Goal: Communication & Community: Share content

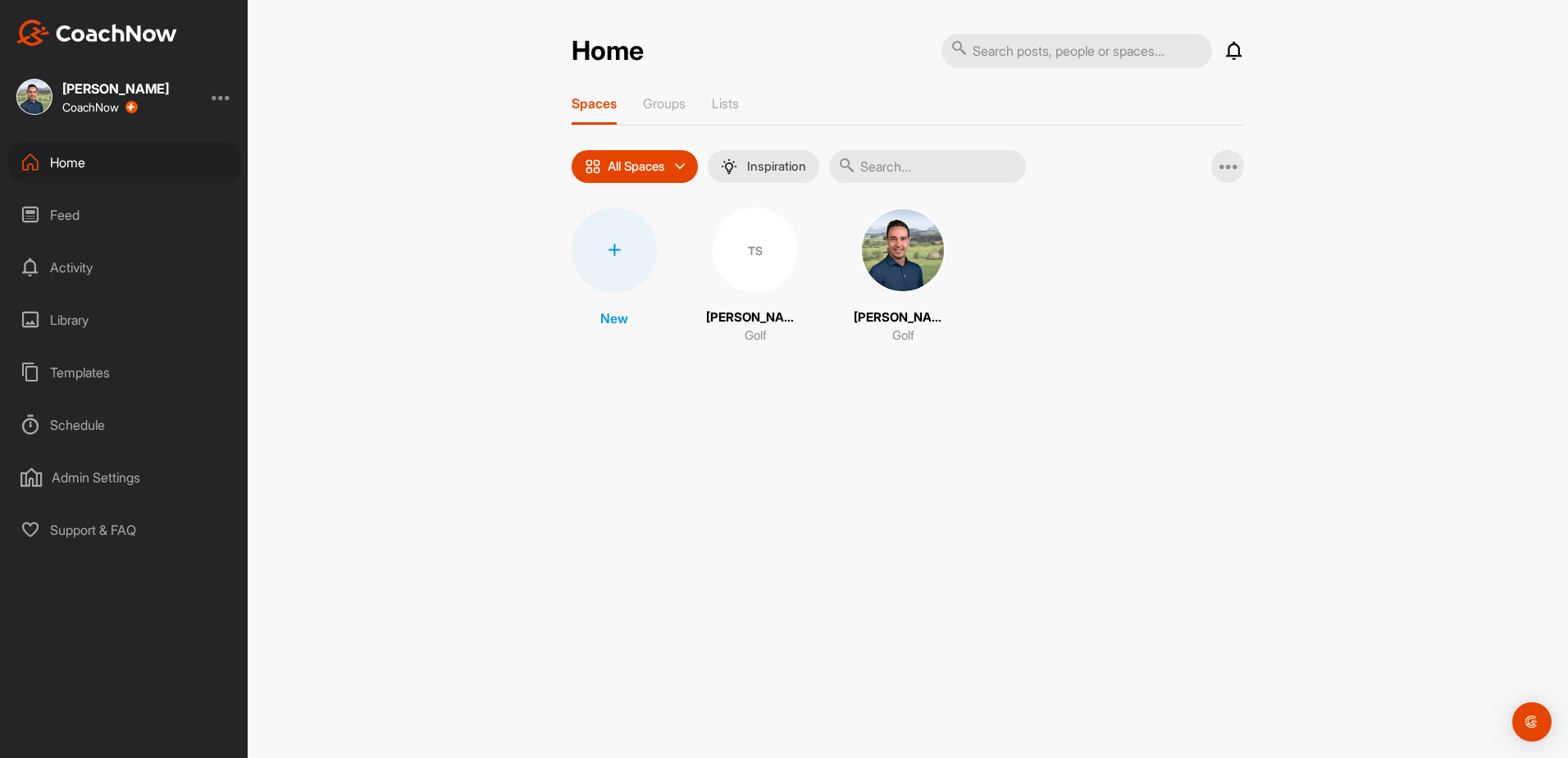
click at [768, 261] on div "TS" at bounding box center [755, 250] width 86 height 86
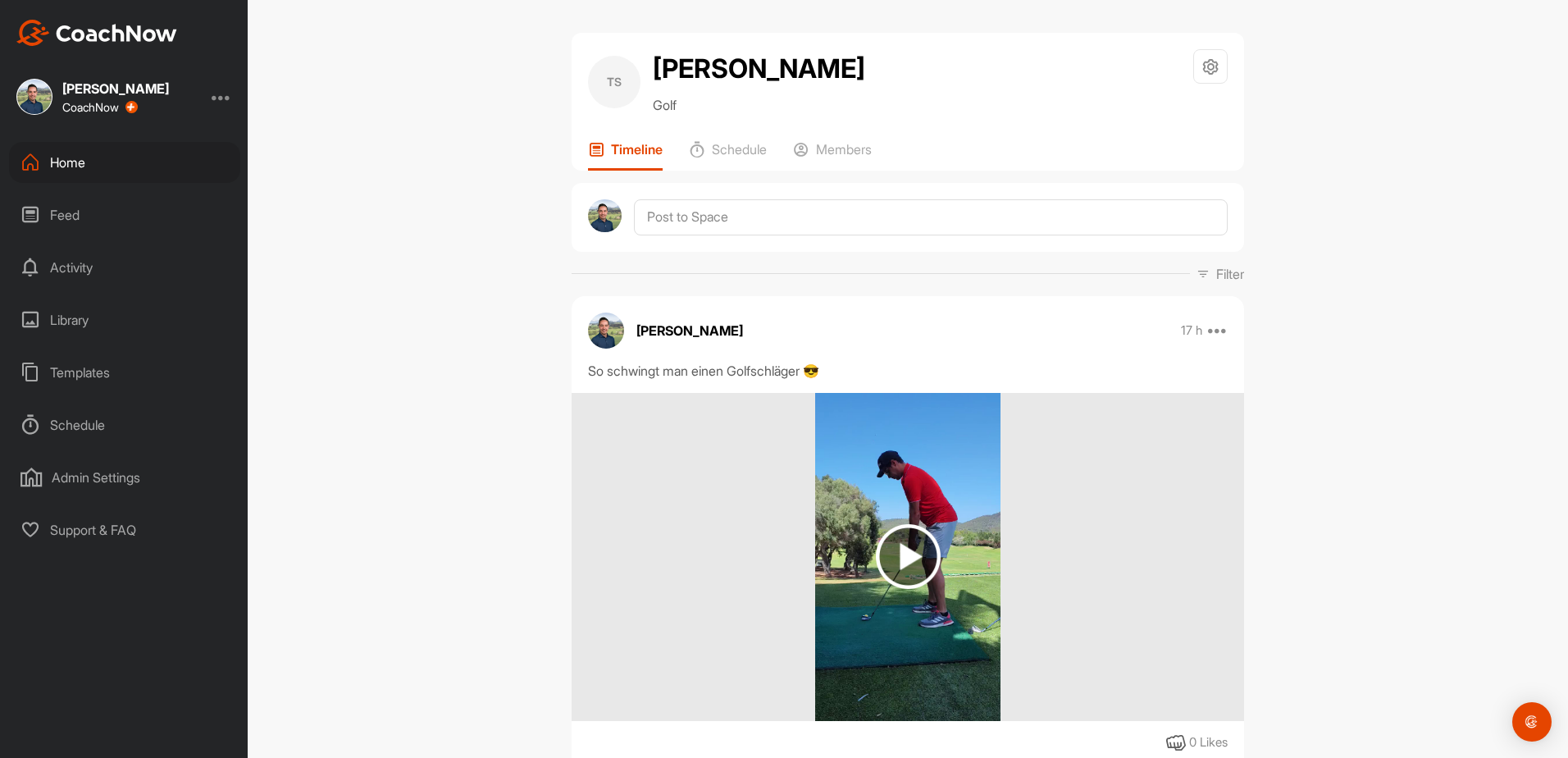
click at [1171, 59] on div "TS [PERSON_NAME] Golf Space Settings Your Notifications" at bounding box center [908, 82] width 639 height 65
click at [1193, 62] on div at bounding box center [1210, 66] width 34 height 34
click at [1133, 114] on li "Space Settings" at bounding box center [1161, 113] width 133 height 53
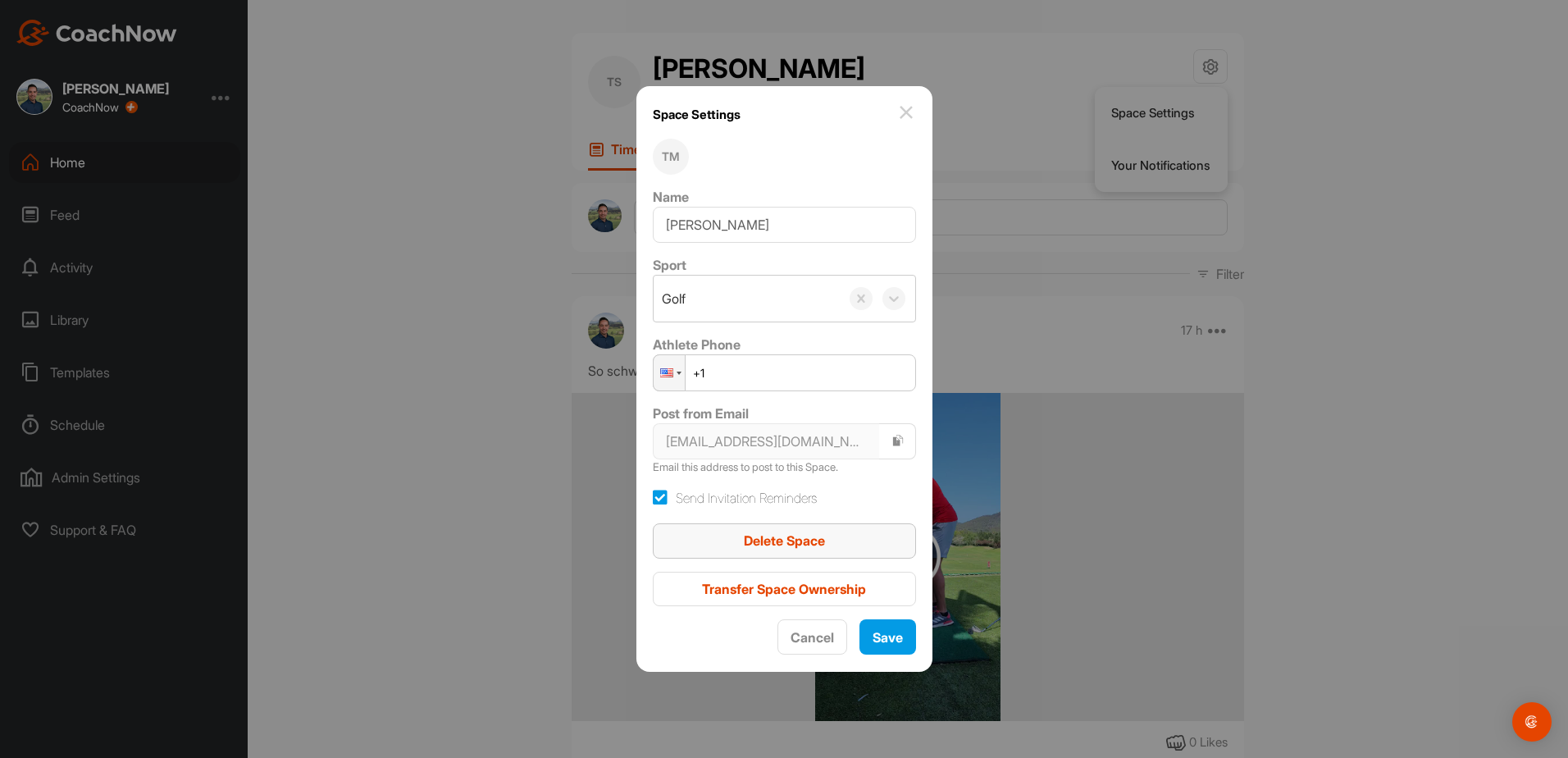
click at [785, 537] on span "Delete Space" at bounding box center [784, 541] width 81 height 17
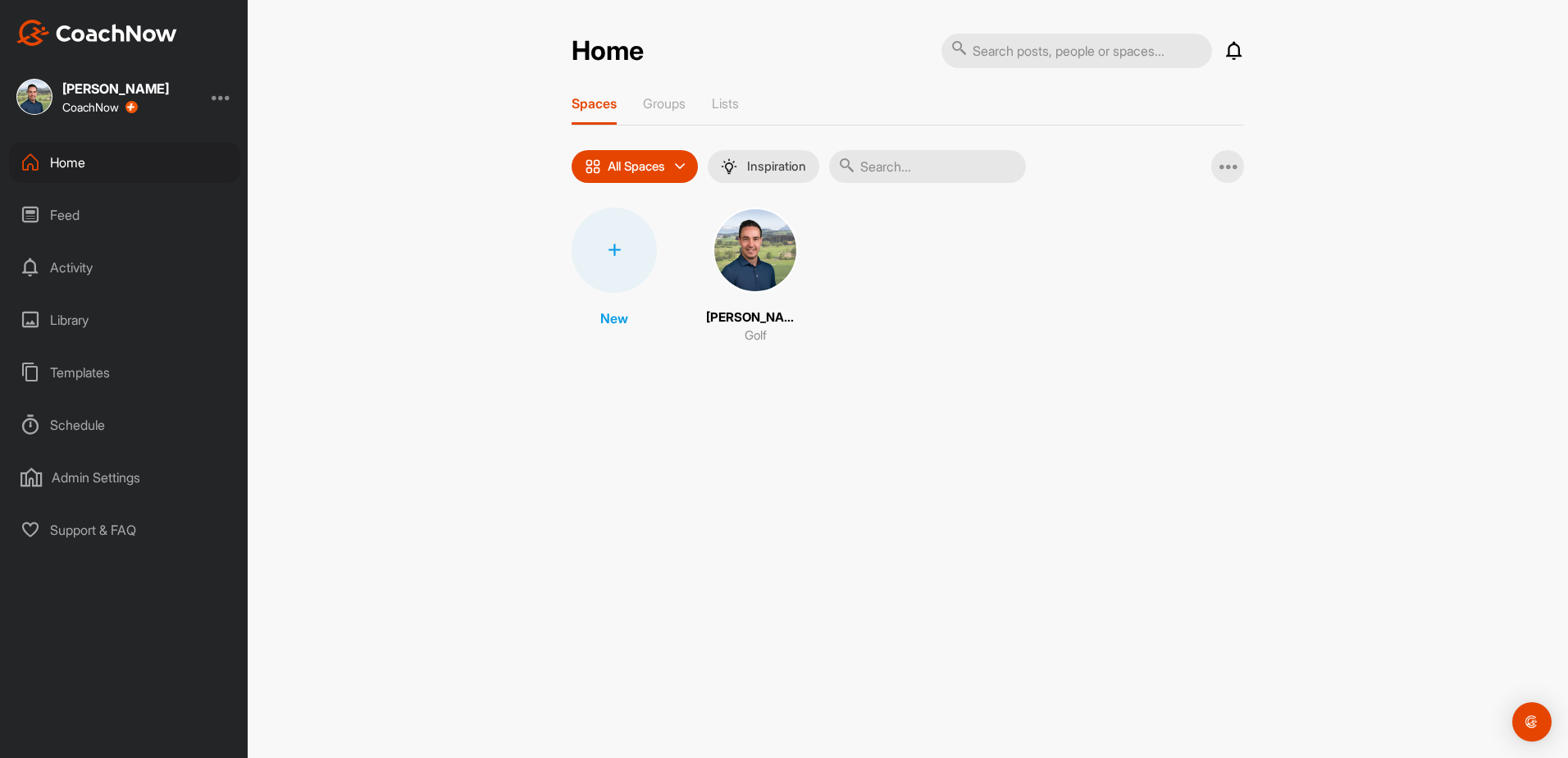
click at [450, 208] on div "Home Notifications Invitations This Week 1 d • Golf Pro's Oberkirch / General O…" at bounding box center [907, 379] width 1320 height 758
click at [39, 212] on icon at bounding box center [29, 214] width 19 height 19
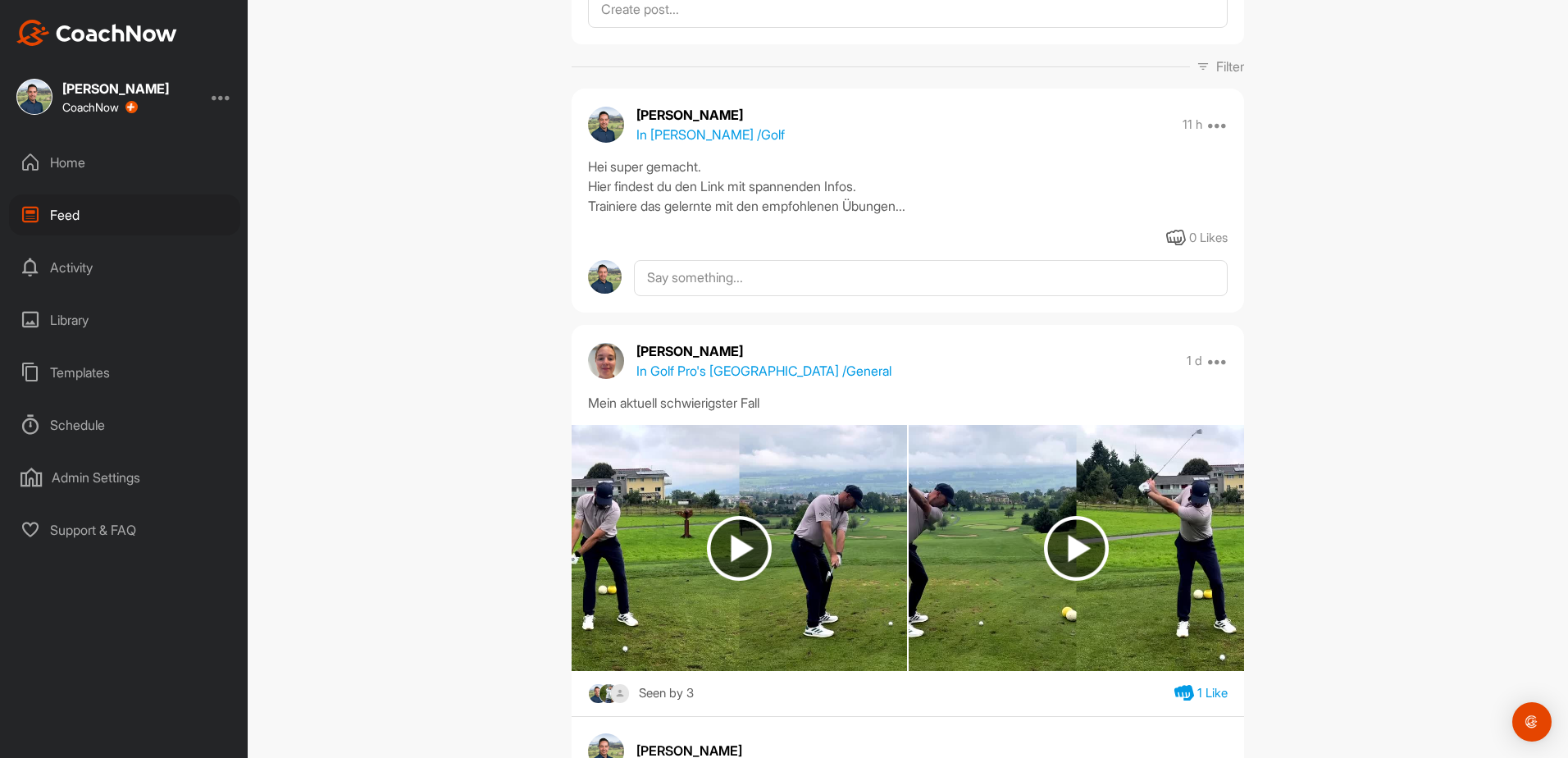
scroll to position [328, 0]
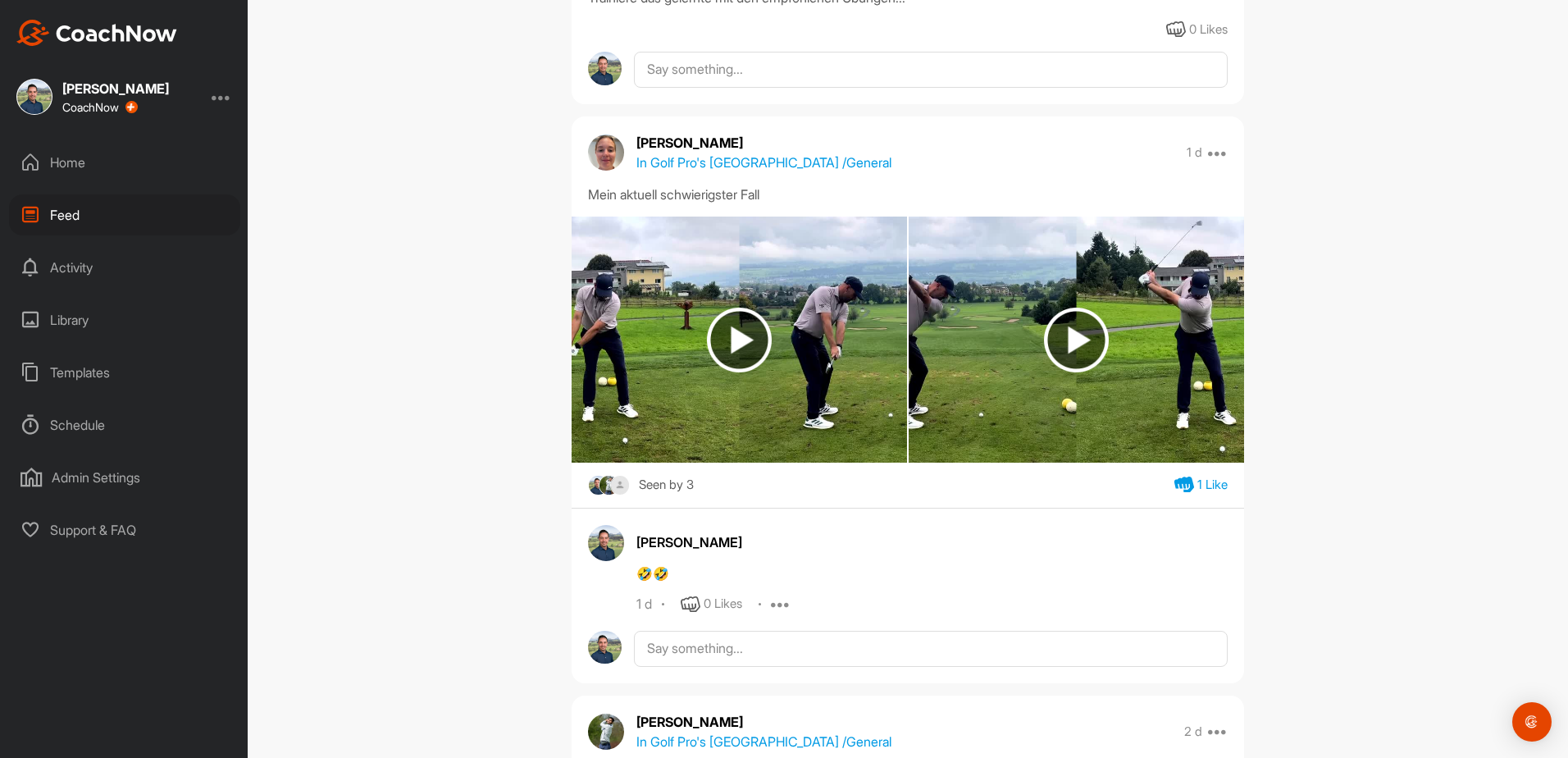
click at [752, 346] on img at bounding box center [738, 339] width 65 height 65
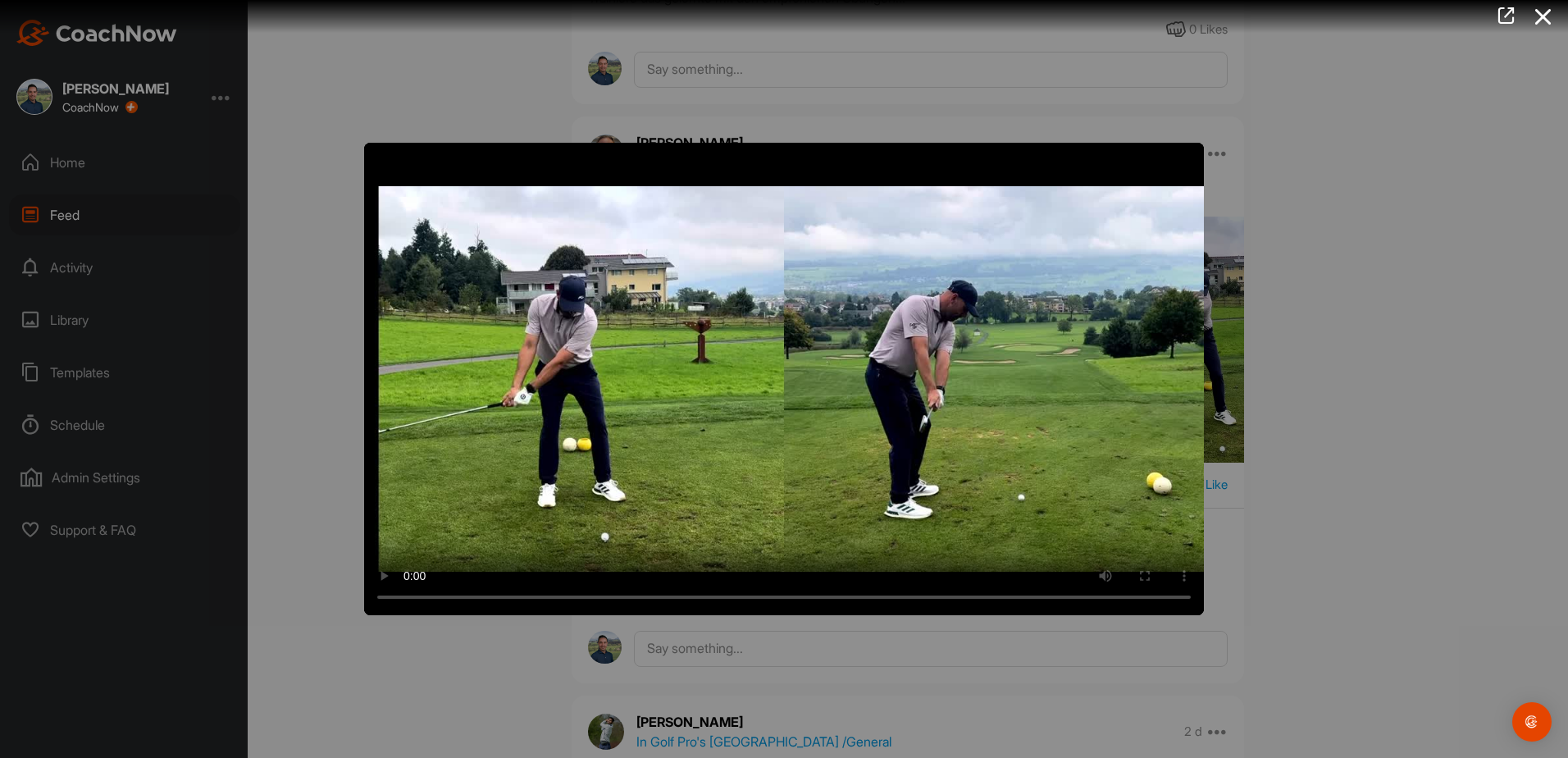
click at [1360, 505] on div at bounding box center [784, 379] width 1568 height 758
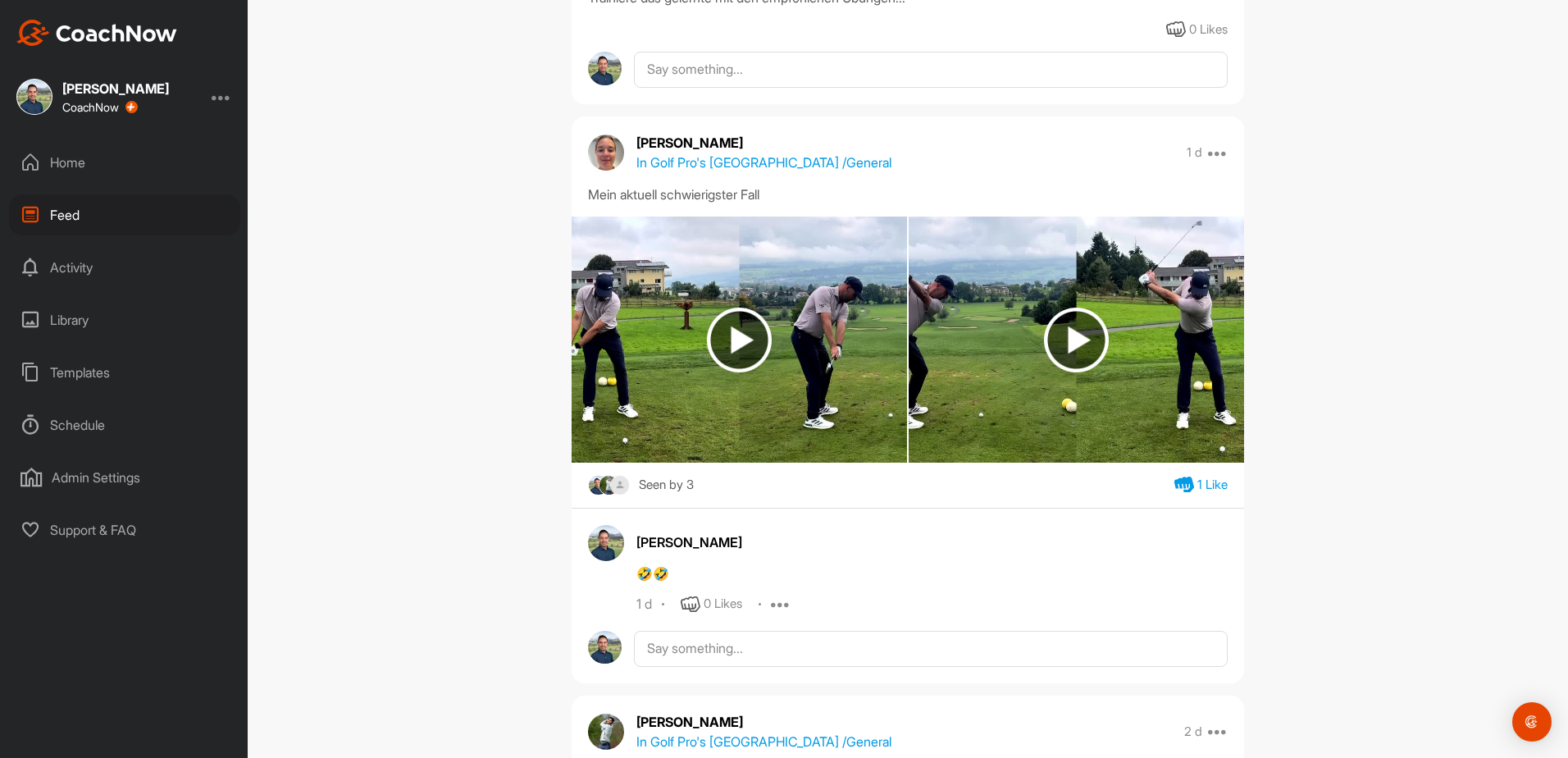
click at [1050, 341] on img at bounding box center [1076, 339] width 65 height 65
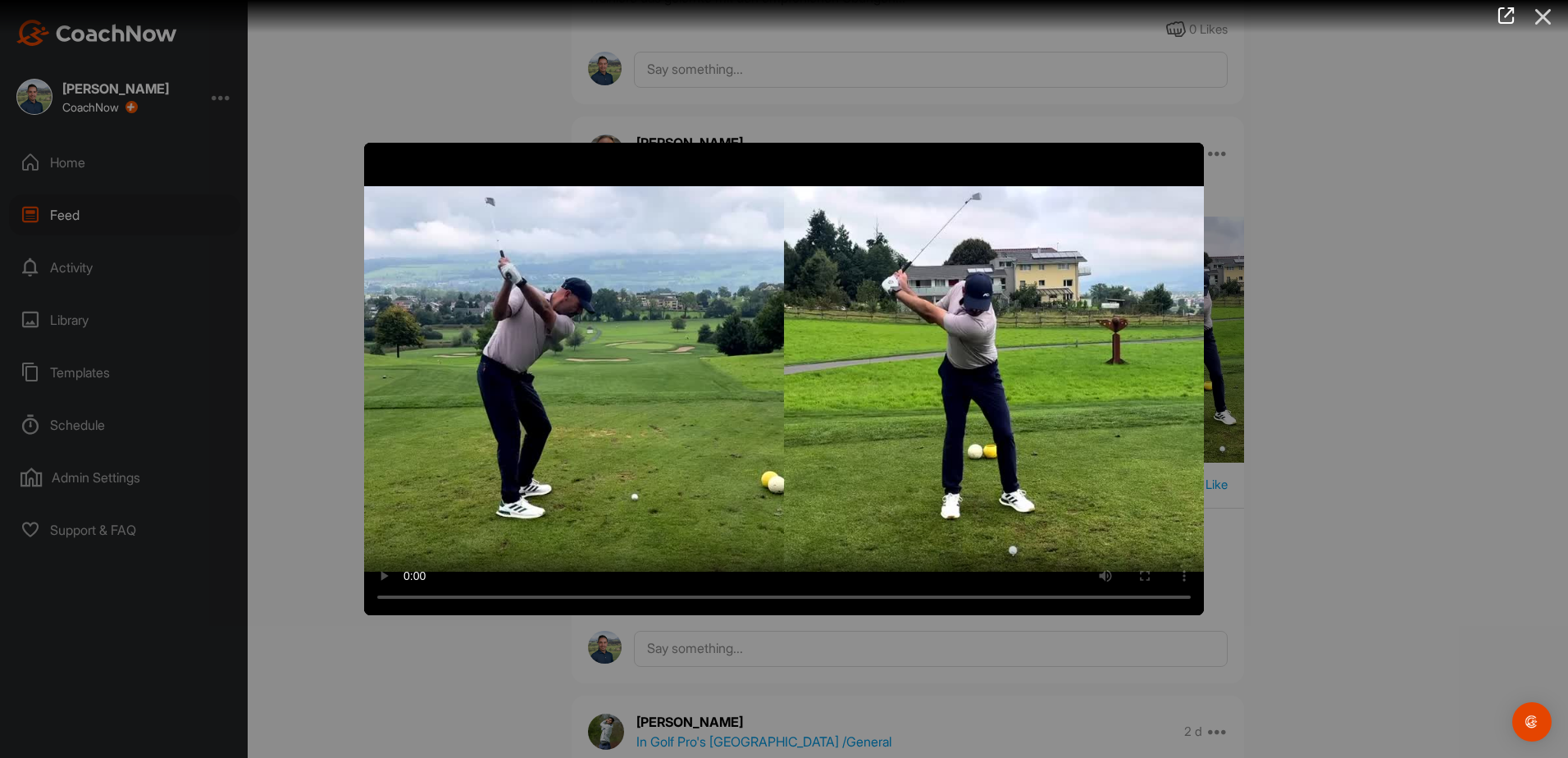
click at [1559, 13] on icon at bounding box center [1543, 17] width 38 height 30
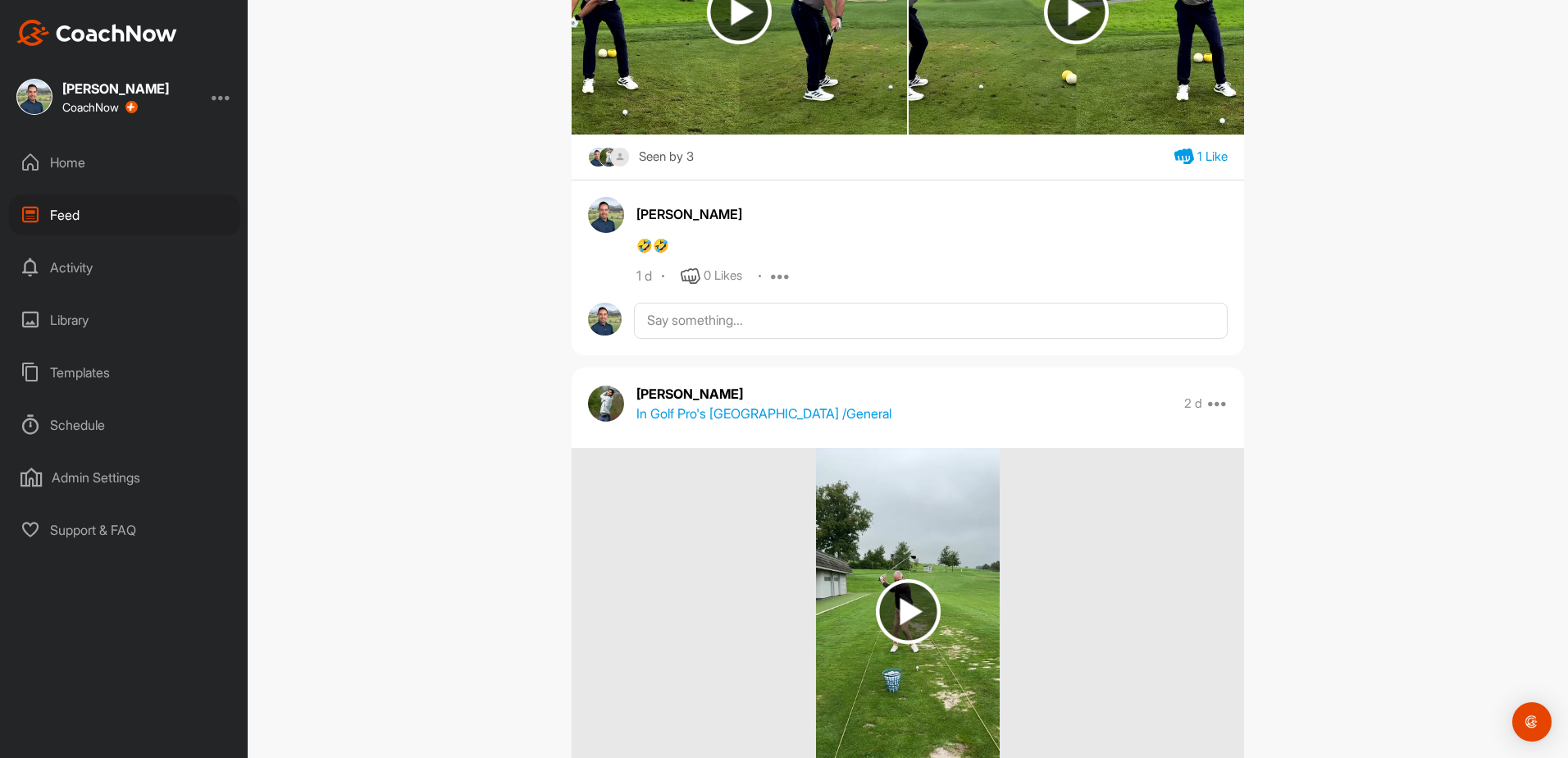
scroll to position [0, 0]
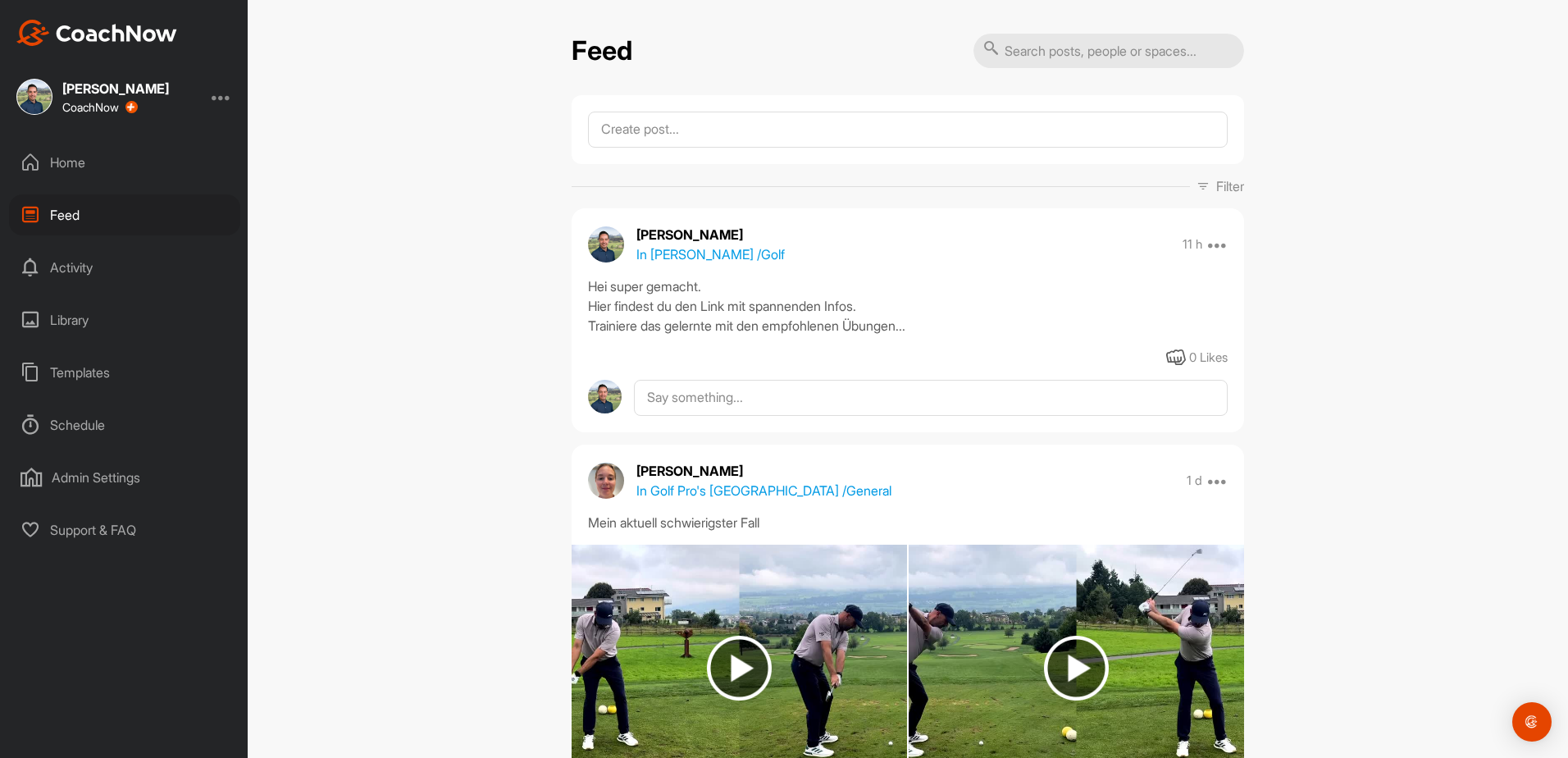
click at [44, 162] on div "Home" at bounding box center [125, 162] width 232 height 41
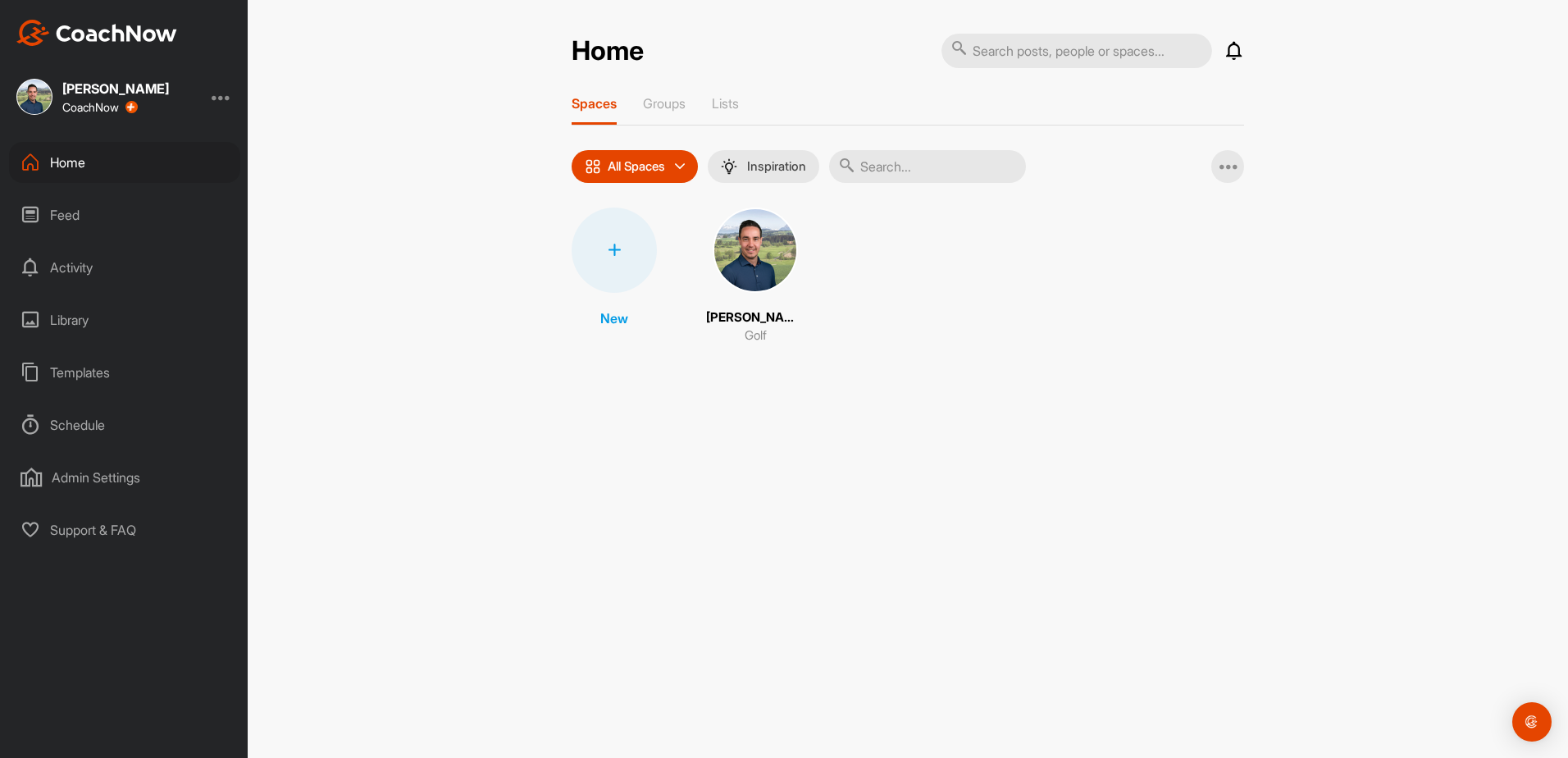
click at [70, 307] on div "Library" at bounding box center [125, 320] width 232 height 41
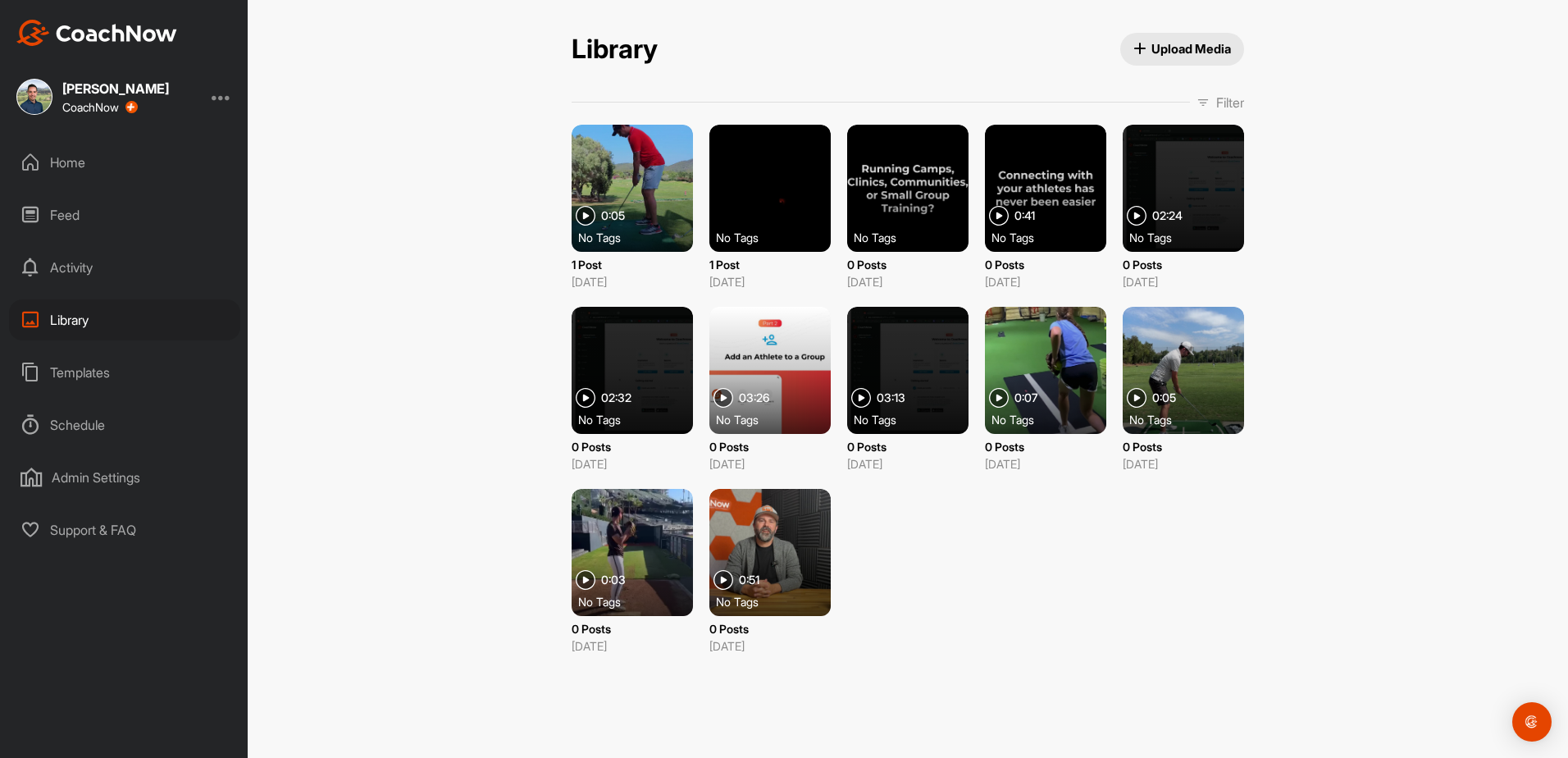
click at [1133, 48] on icon "button" at bounding box center [1139, 49] width 13 height 13
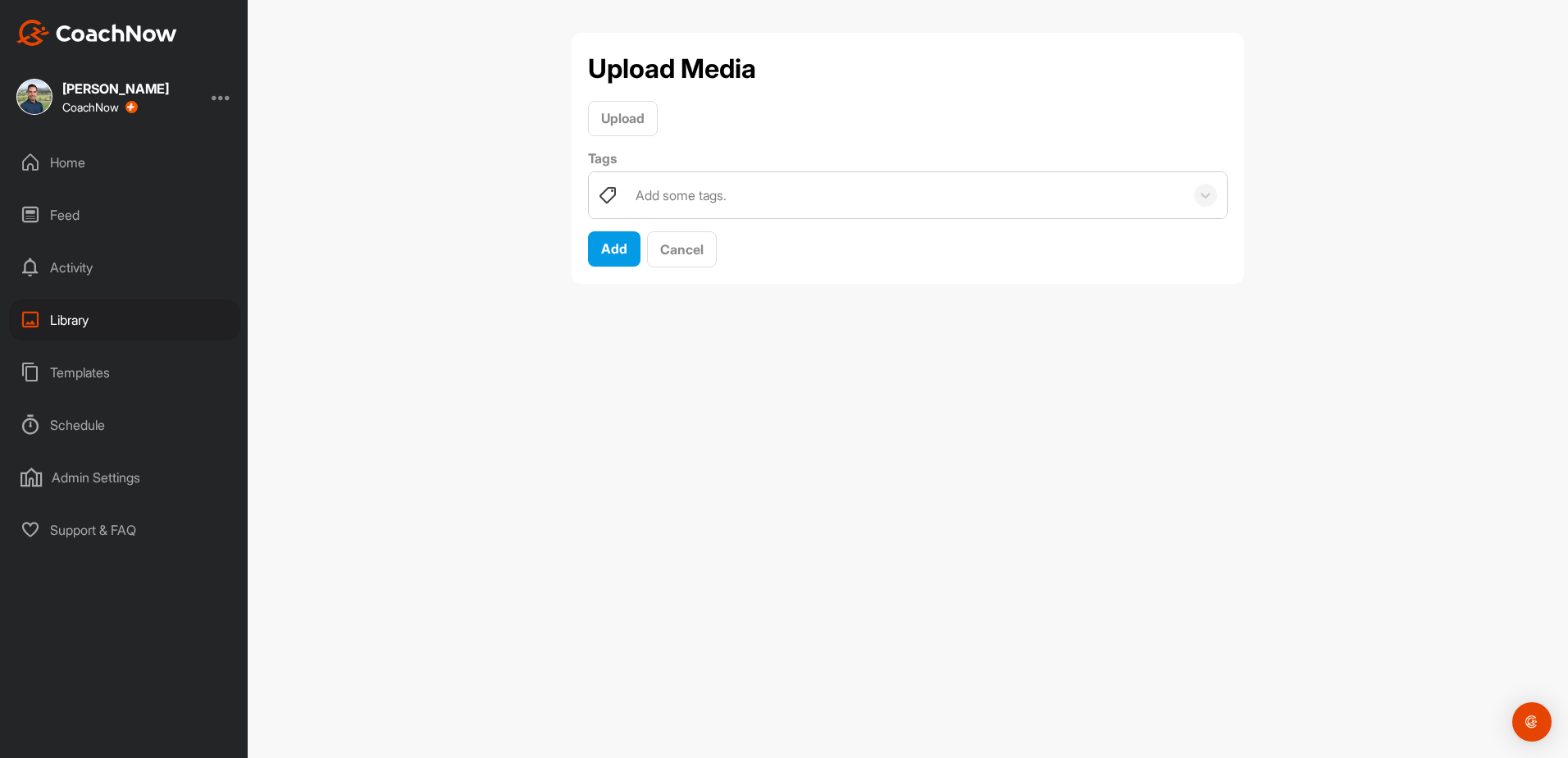
click at [680, 211] on div "Add some tags." at bounding box center [906, 195] width 557 height 46
click at [632, 116] on span "Upload" at bounding box center [623, 118] width 44 height 17
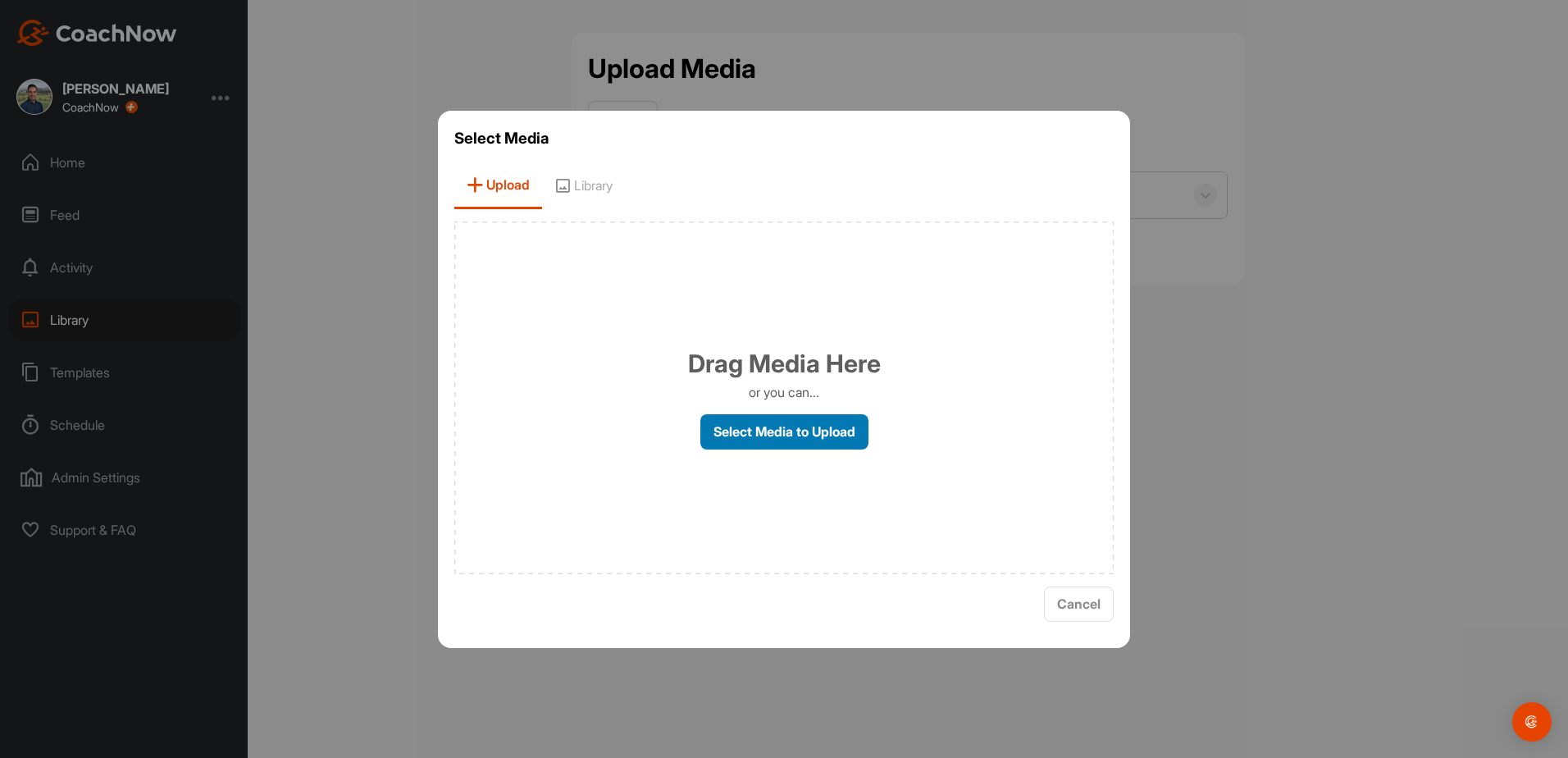
click at [790, 437] on label "Select Media to Upload" at bounding box center [784, 432] width 168 height 35
click at [0, 0] on input "Select Media to Upload" at bounding box center [0, 0] width 0 height 0
click at [1085, 615] on button "Cancel" at bounding box center [1078, 604] width 70 height 35
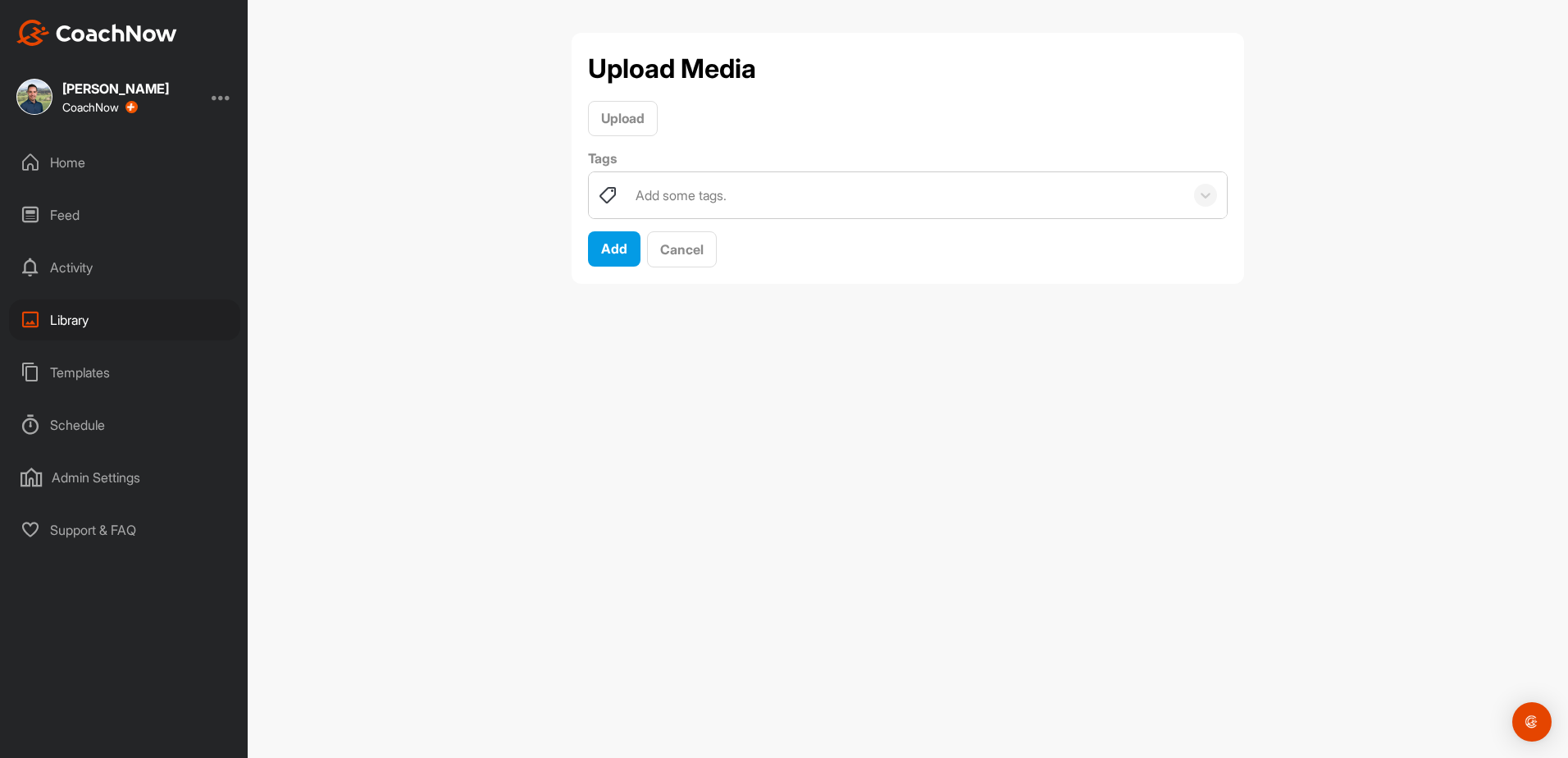
click at [52, 316] on div "Library" at bounding box center [125, 320] width 232 height 41
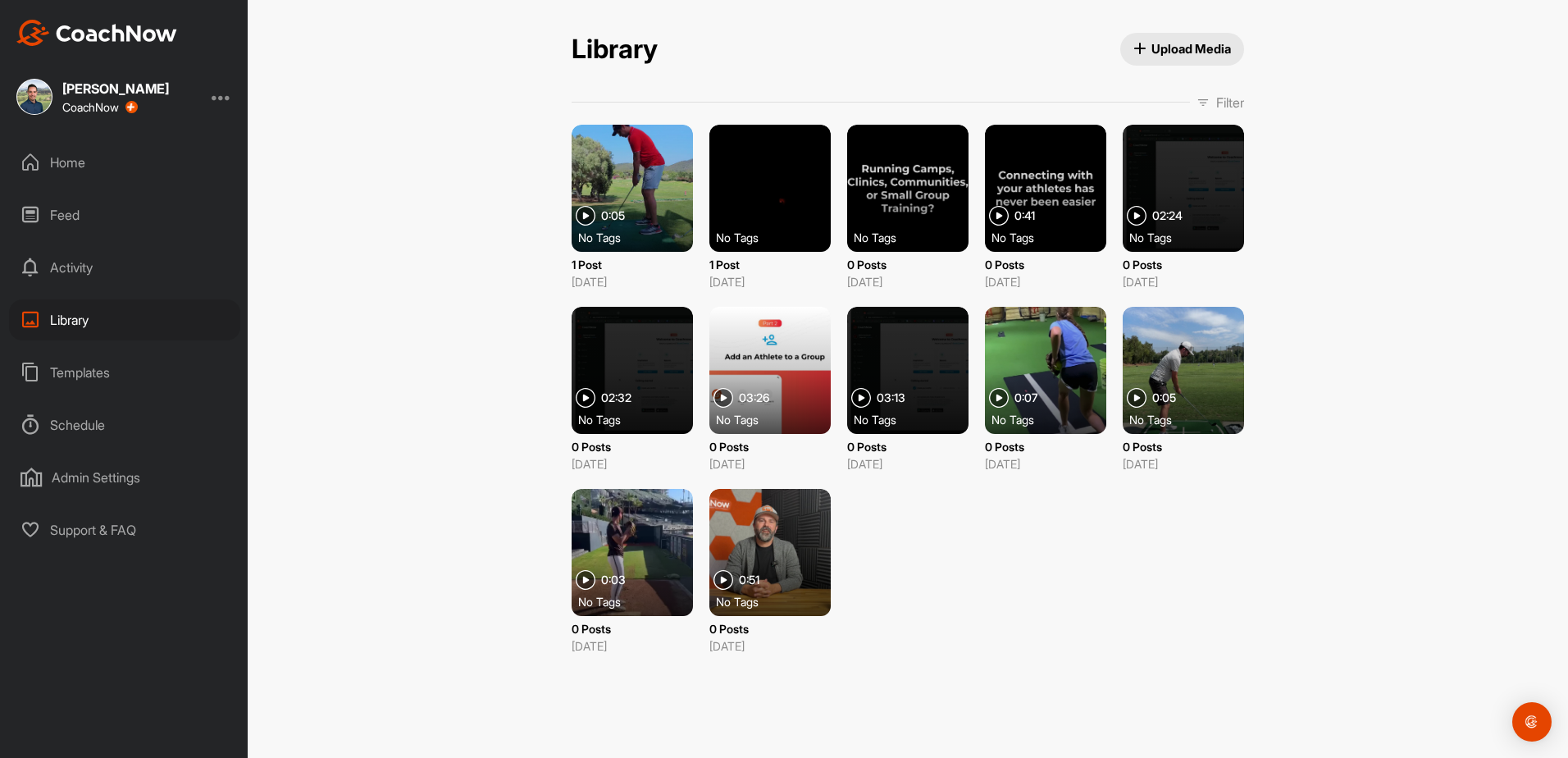
click at [88, 372] on div "Templates" at bounding box center [125, 372] width 232 height 41
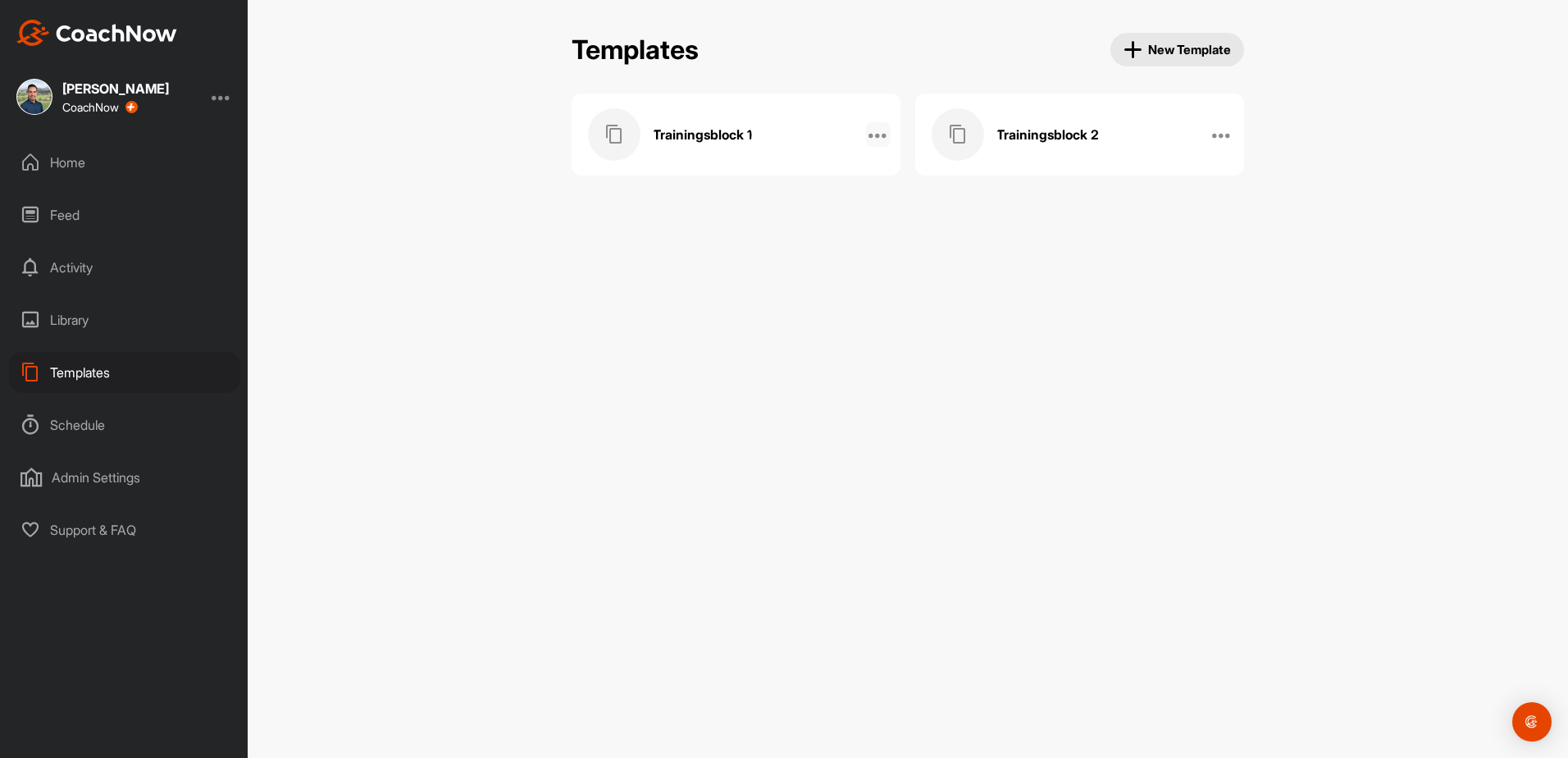
click at [873, 135] on icon at bounding box center [878, 134] width 19 height 19
click at [405, 259] on div "Templates New Template Templates New Template Trainingsblock 1 Edit Name Manage…" at bounding box center [907, 379] width 1320 height 758
click at [91, 165] on div "Home" at bounding box center [125, 162] width 232 height 41
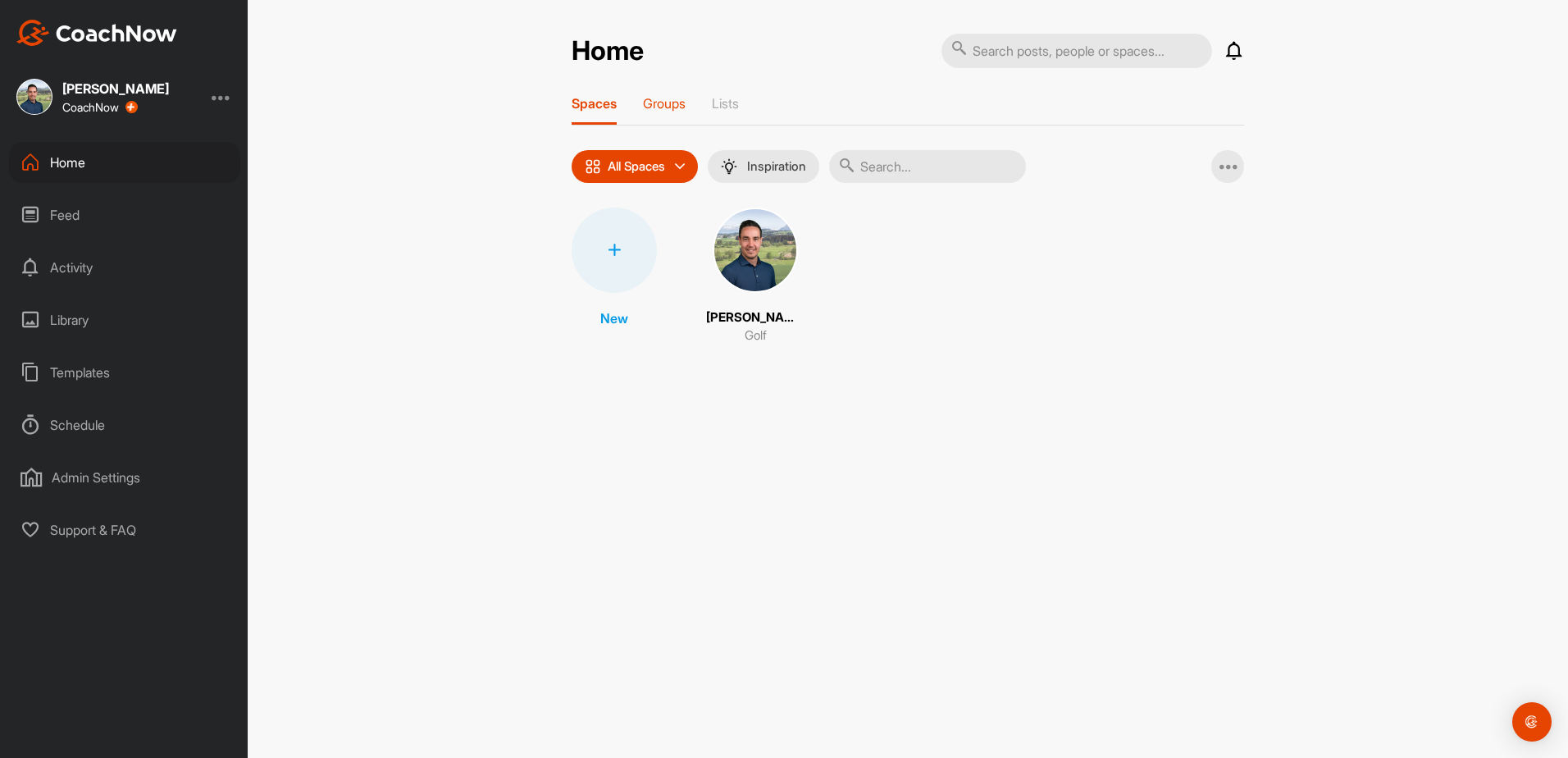
click at [681, 101] on p "Groups" at bounding box center [664, 103] width 43 height 17
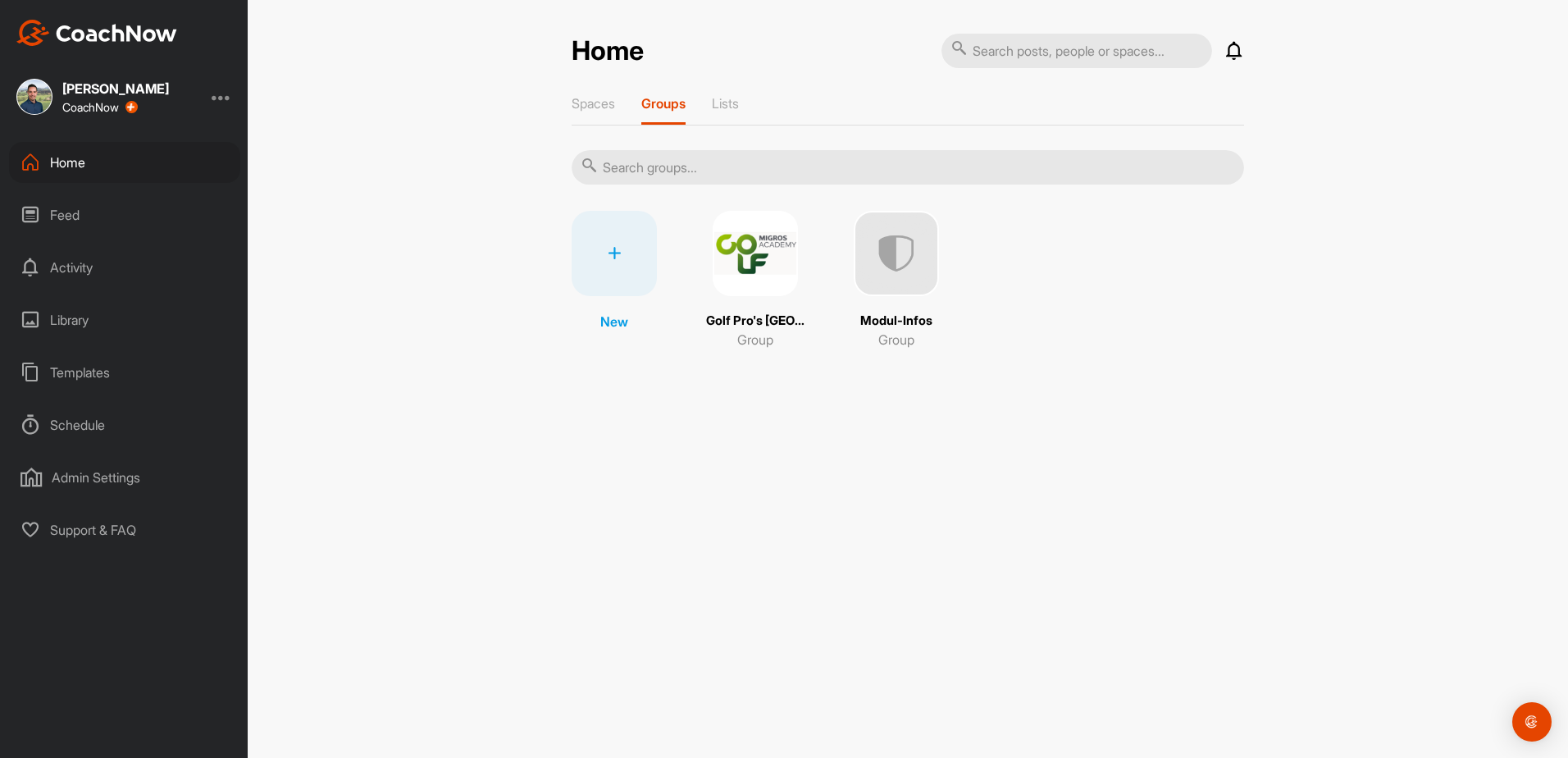
click at [85, 411] on div "Schedule" at bounding box center [125, 425] width 232 height 41
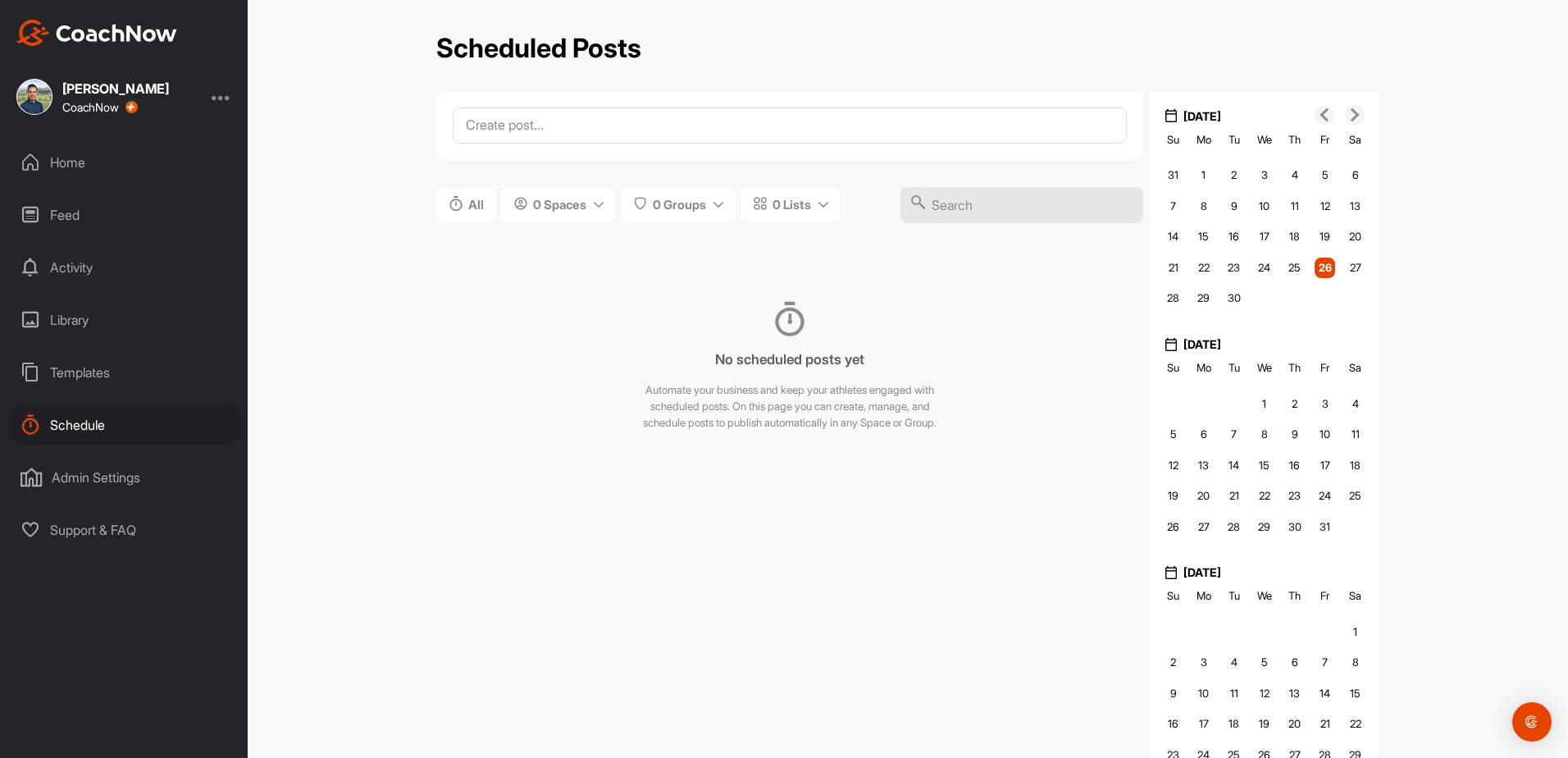
click at [86, 370] on div "Templates" at bounding box center [125, 372] width 232 height 41
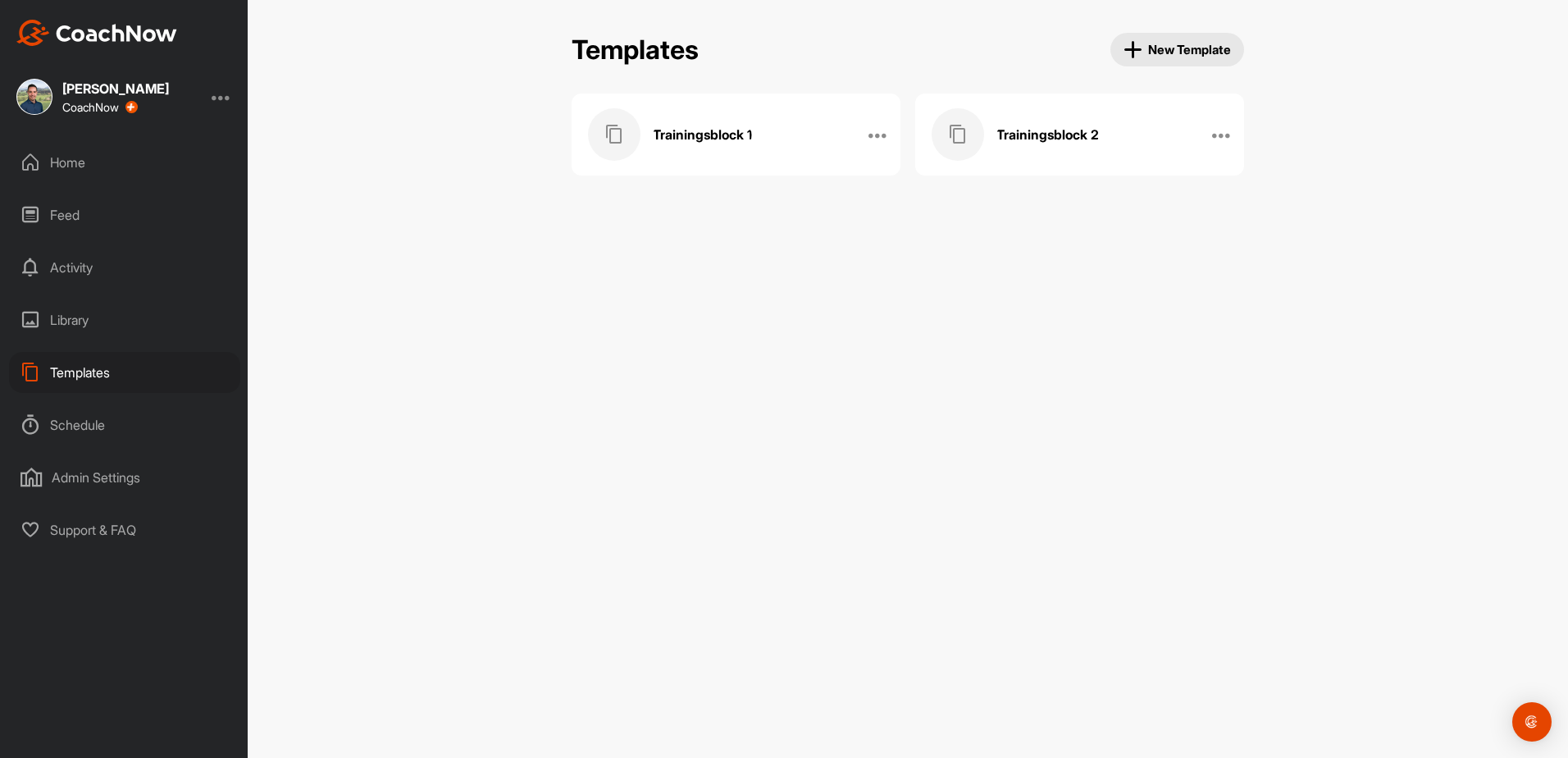
click at [735, 132] on h3 "Trainingsblock 1" at bounding box center [702, 134] width 99 height 18
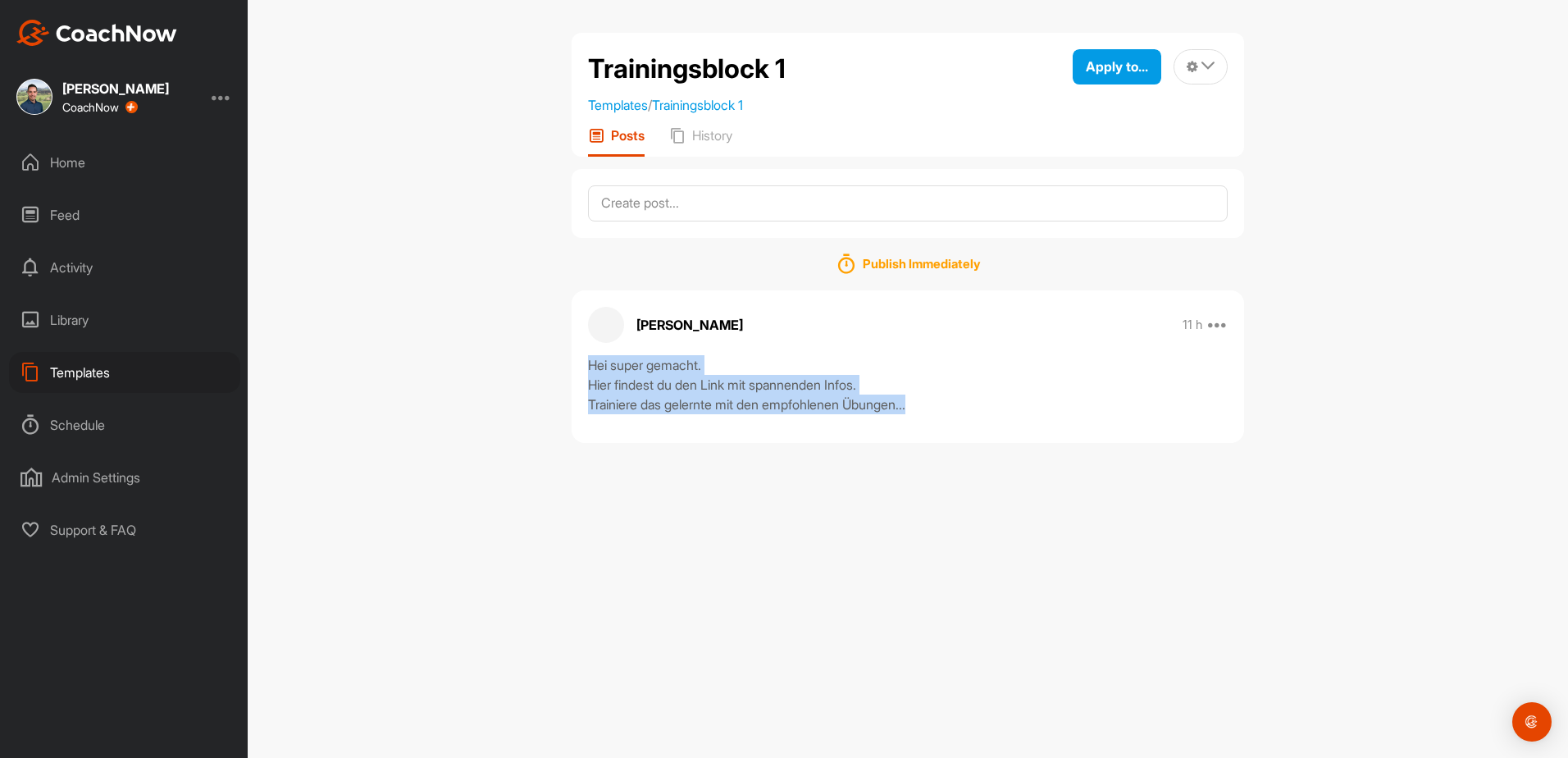
drag, startPoint x: 591, startPoint y: 361, endPoint x: 967, endPoint y: 396, distance: 377.6
click at [967, 396] on div "Hei super gemacht. Hier findest du den Link mit spannenden Infos. Trainiere das…" at bounding box center [908, 384] width 639 height 59
copy div "Hei super gemacht. Hier findest du den Link mit spannenden Infos. Trainiere das…"
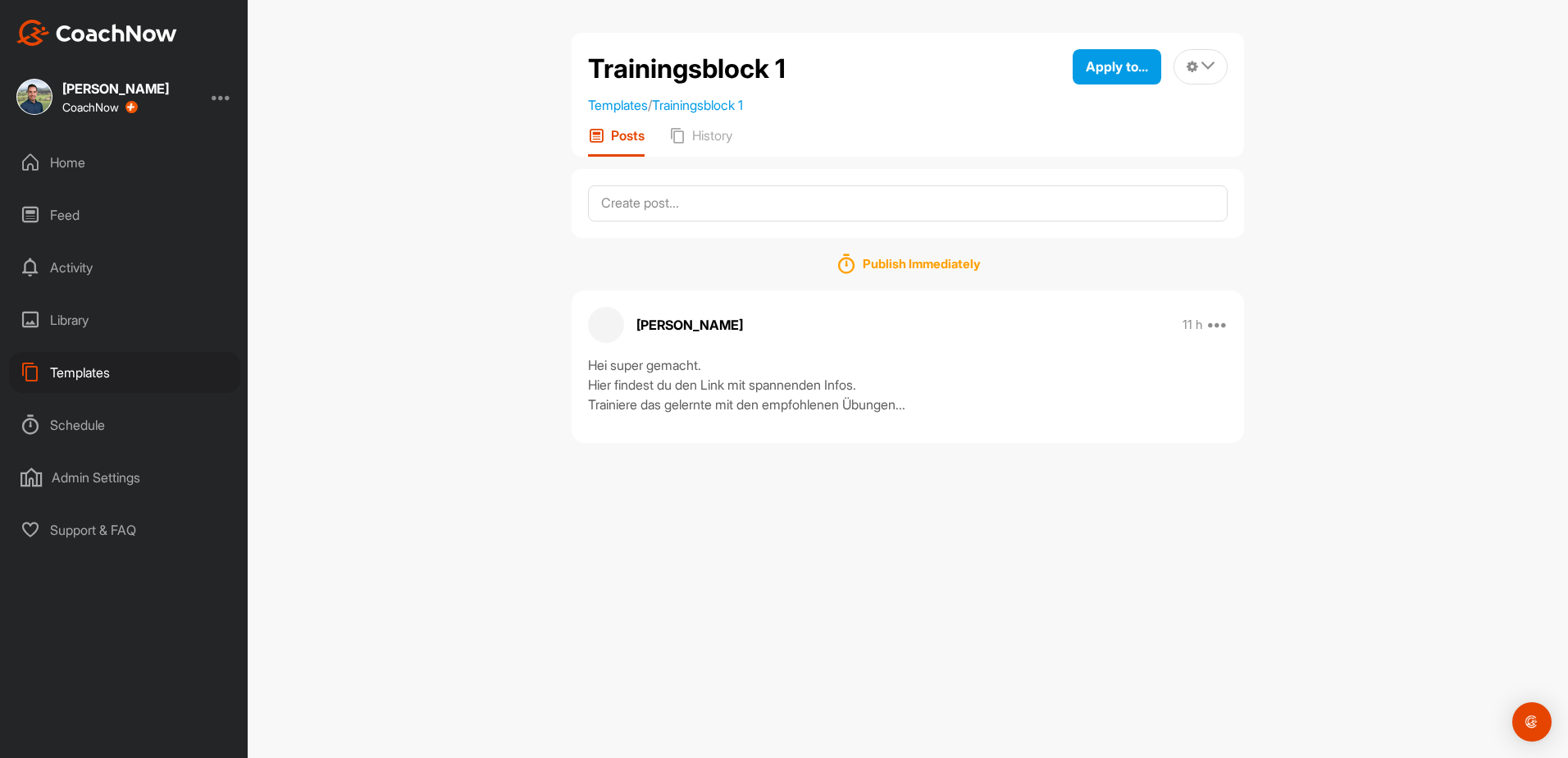
click at [79, 173] on div "Home" at bounding box center [125, 162] width 232 height 41
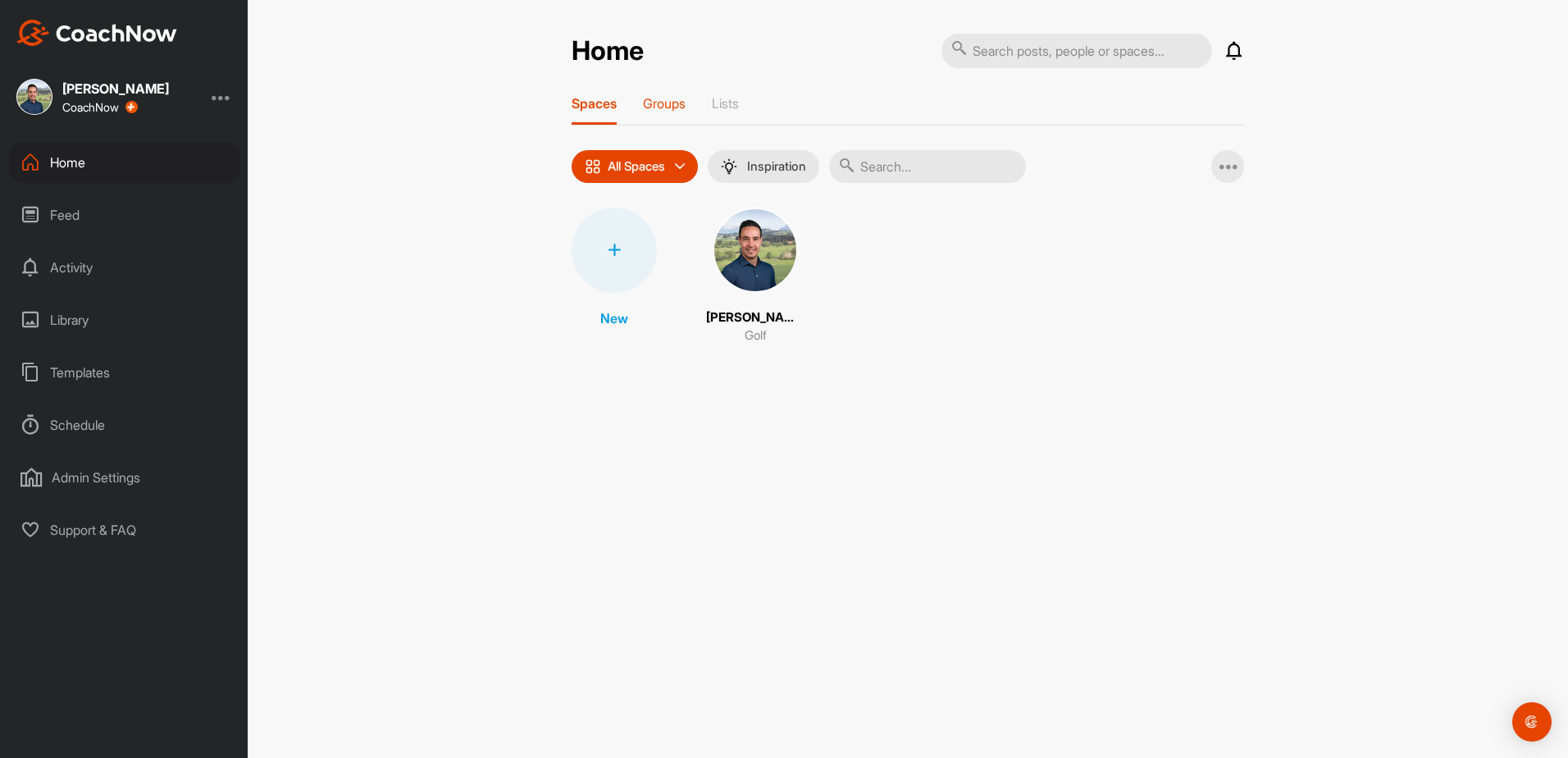
click at [668, 102] on p "Groups" at bounding box center [664, 103] width 43 height 17
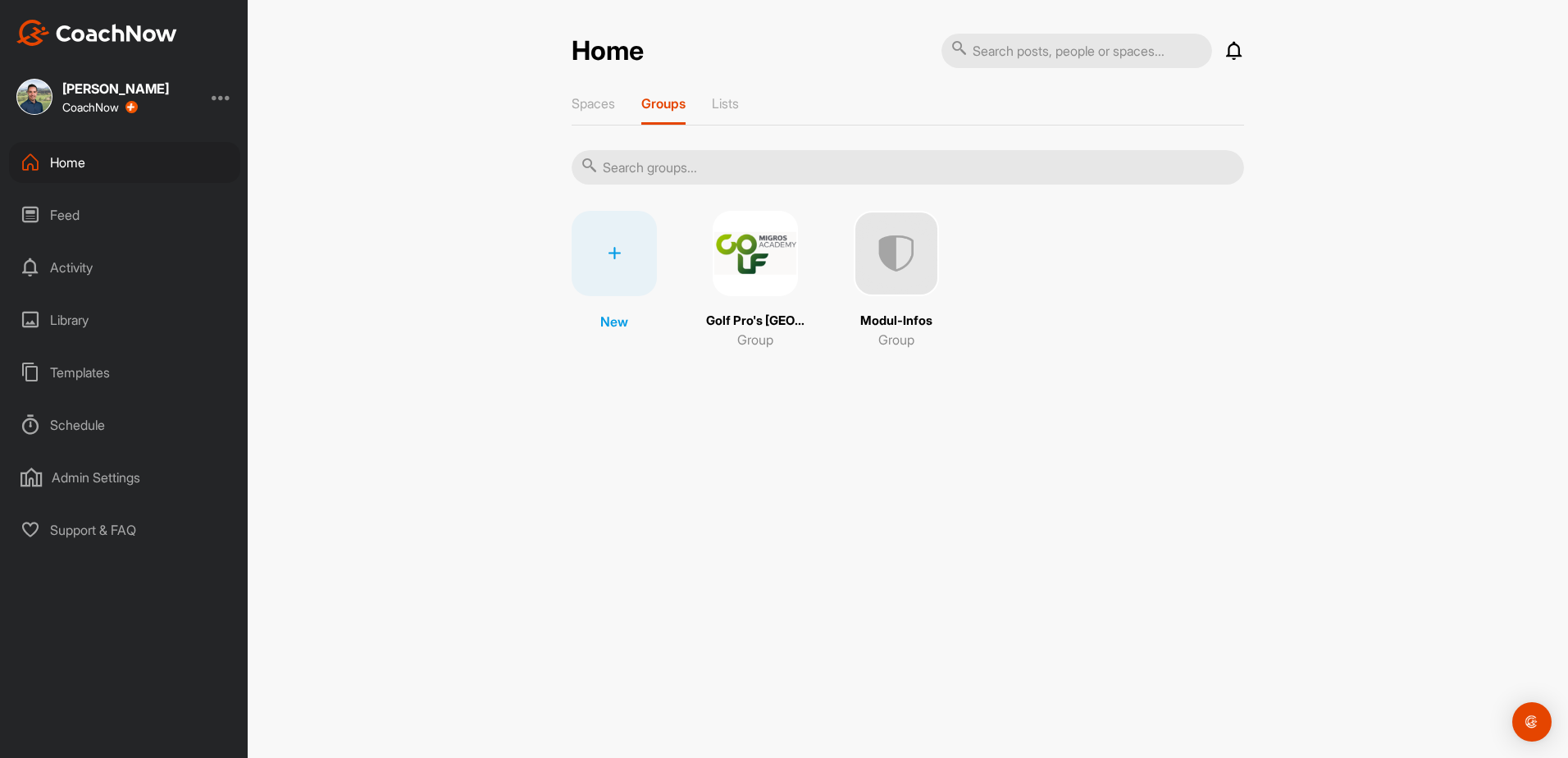
click at [904, 257] on img at bounding box center [896, 254] width 86 height 86
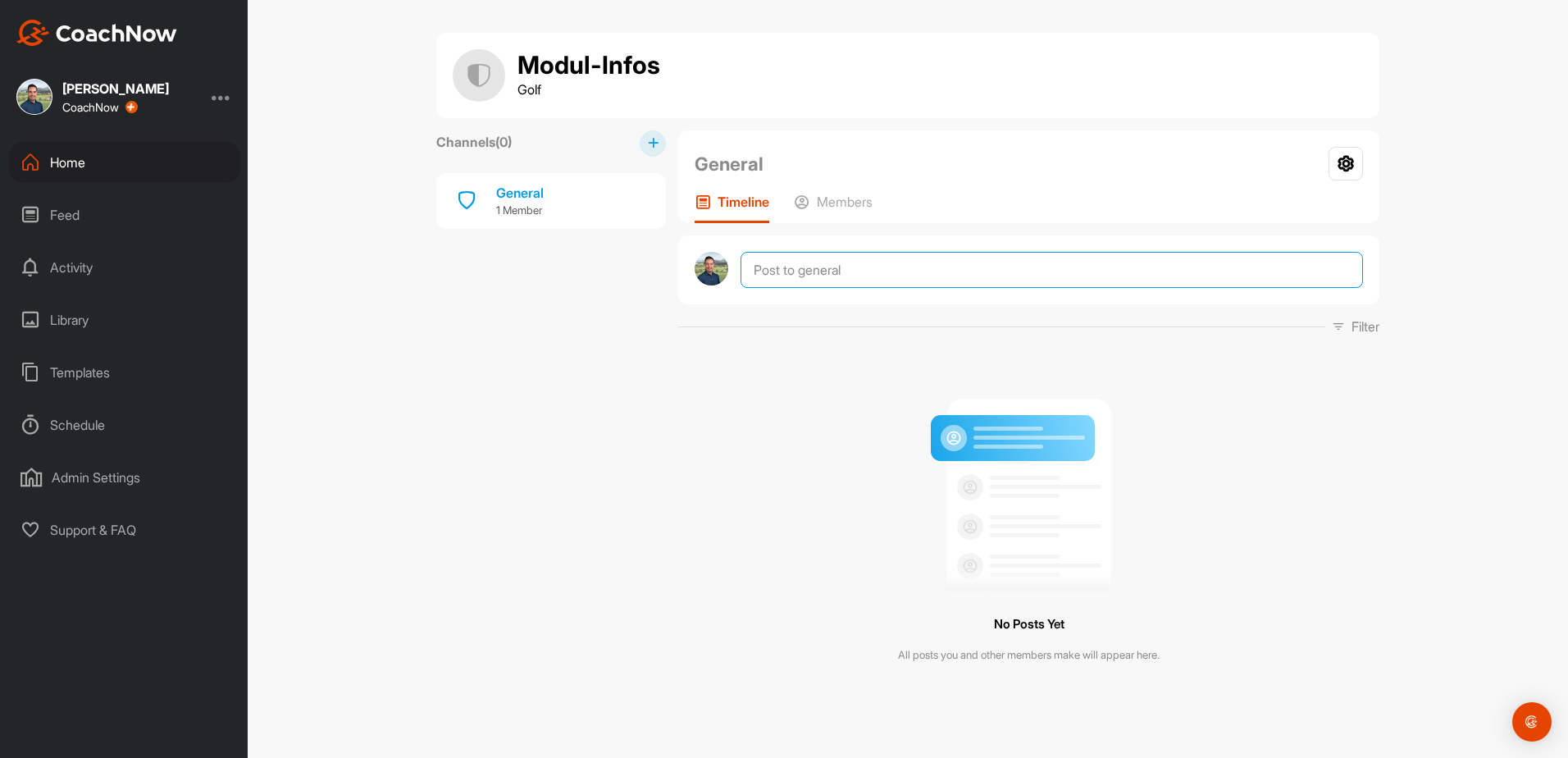
click at [815, 263] on textarea at bounding box center [1051, 269] width 623 height 36
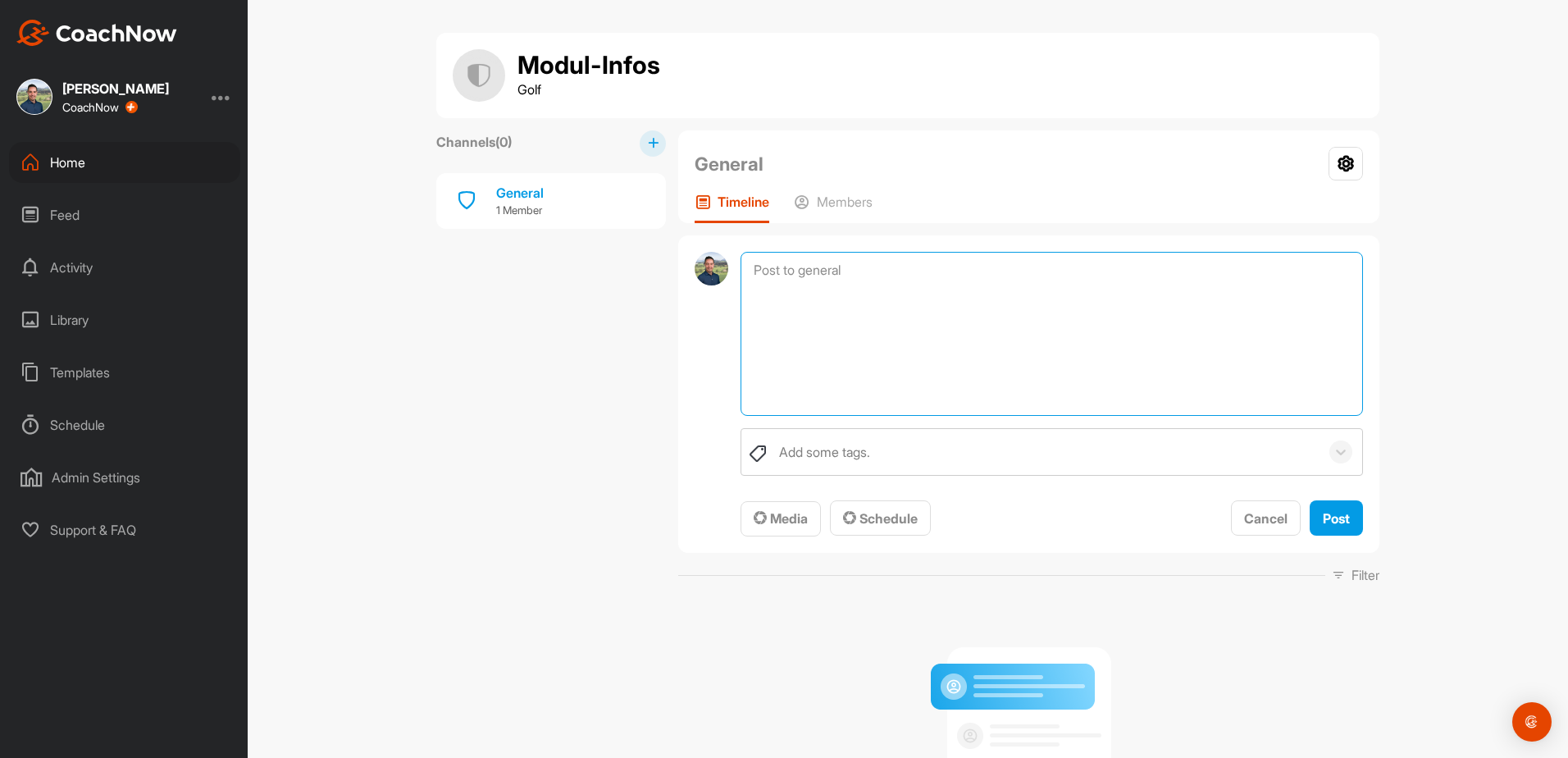
click at [794, 280] on textarea at bounding box center [1051, 333] width 623 height 164
paste textarea "Hei super gemacht. Hier findest du den Link mit spannenden Infos. Trainiere das…"
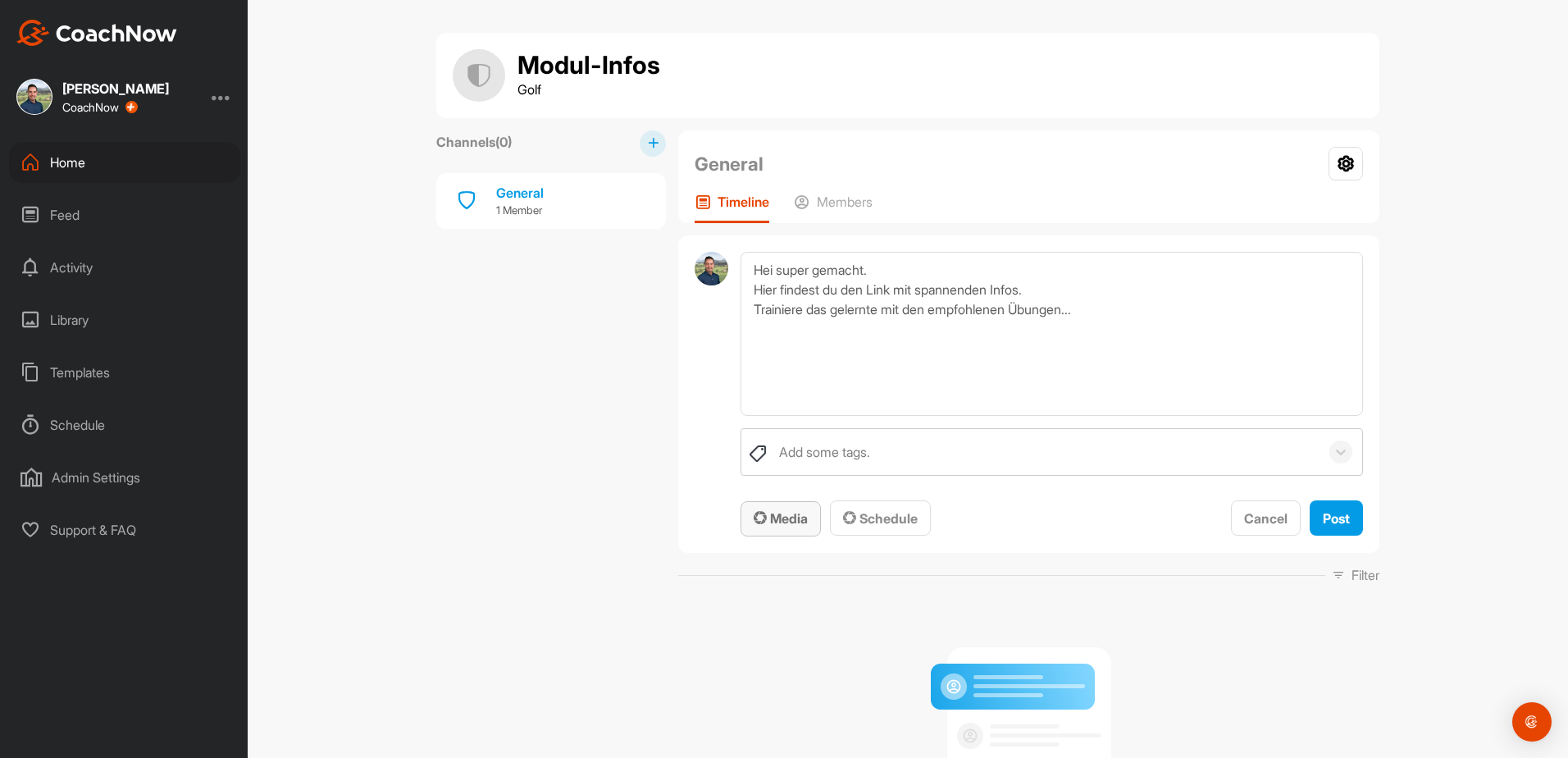
click at [774, 520] on span "Media" at bounding box center [780, 519] width 54 height 17
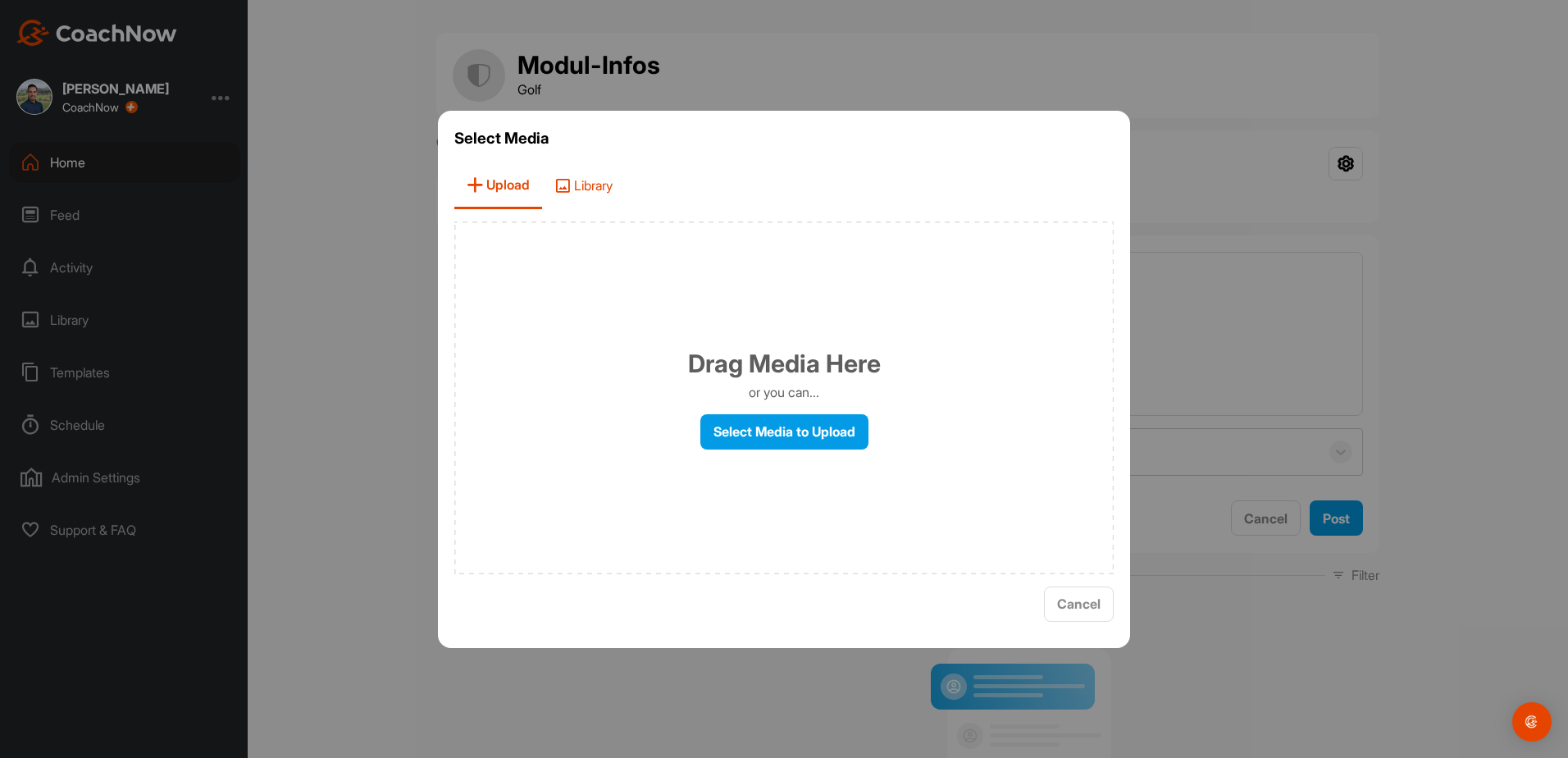
click at [620, 186] on span "Library" at bounding box center [583, 186] width 83 height 47
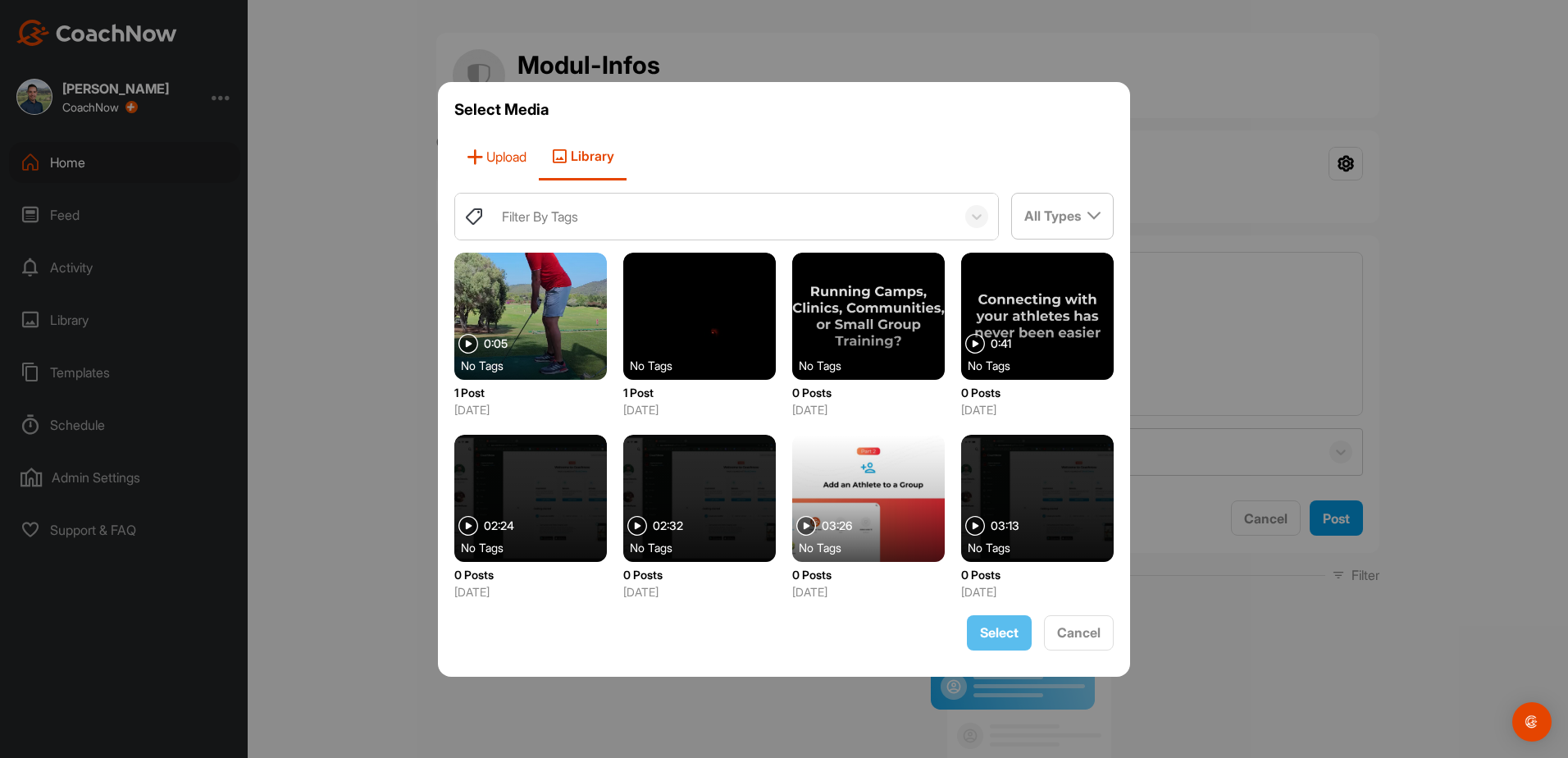
click at [507, 163] on span "Upload" at bounding box center [496, 157] width 85 height 47
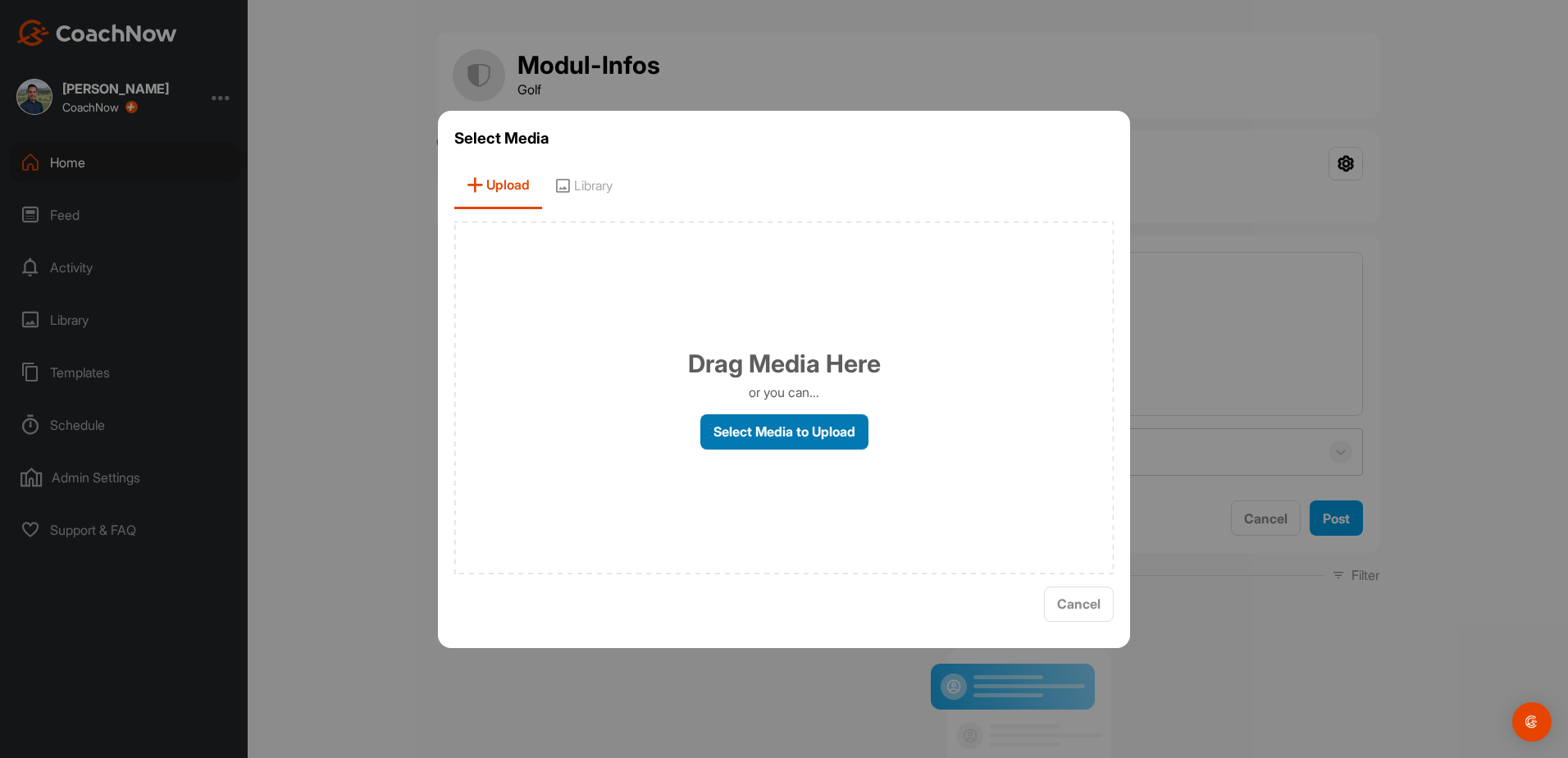
click at [770, 437] on label "Select Media to Upload" at bounding box center [784, 432] width 168 height 35
click at [0, 0] on input "Select Media to Upload" at bounding box center [0, 0] width 0 height 0
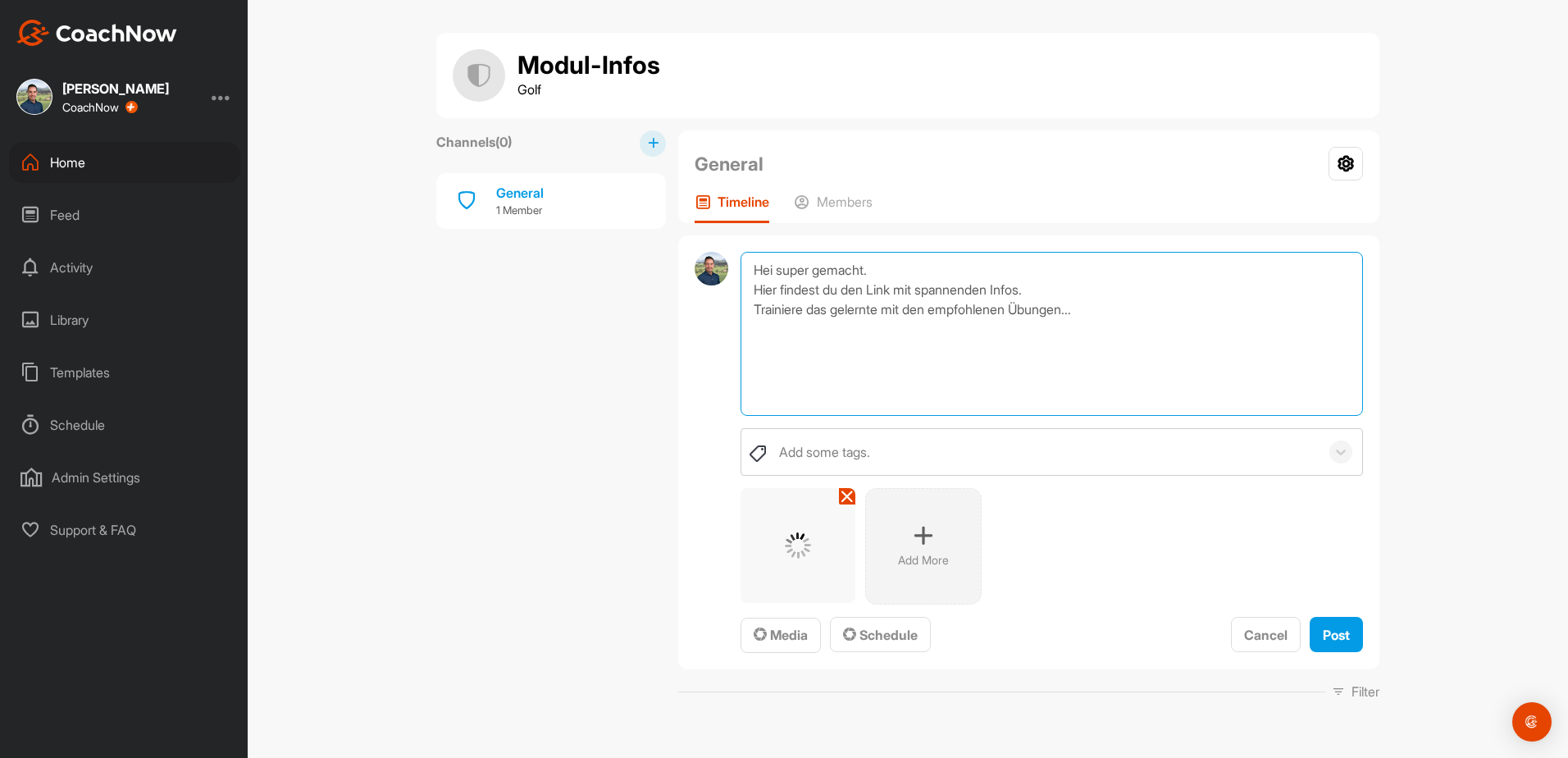
click at [743, 265] on textarea "Hei super gemacht. Hier findest du den Link mit spannenden Infos. Trainiere das…" at bounding box center [1051, 333] width 623 height 164
click at [745, 265] on textarea "Hei super gemacht. Hier findest du den Link mit spannenden Infos. Trainiere das…" at bounding box center [1051, 333] width 623 height 164
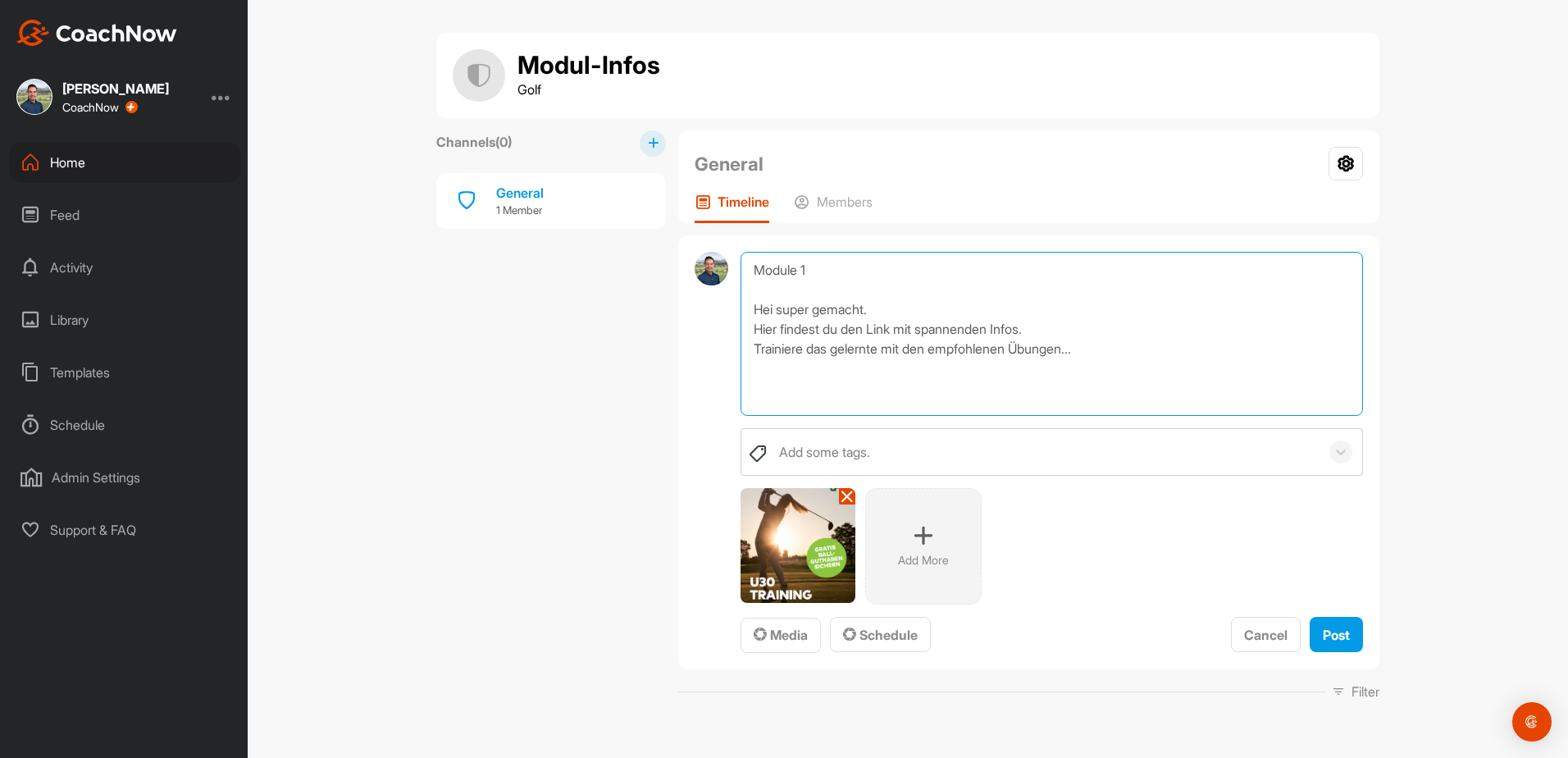
drag, startPoint x: 832, startPoint y: 272, endPoint x: 712, endPoint y: 269, distance: 120.0
click at [712, 269] on div "Module 1 Hei super gemacht. Hier findest du den Link mit spannenden Infos. Trai…" at bounding box center [1029, 452] width 701 height 434
drag, startPoint x: 781, startPoint y: 269, endPoint x: 775, endPoint y: 274, distance: 7.8
click at [775, 274] on textarea "Module 1 Hei super gemacht. Hier findest du den Link mit spannenden Infos. Trai…" at bounding box center [1051, 333] width 623 height 164
drag, startPoint x: 820, startPoint y: 267, endPoint x: 711, endPoint y: 266, distance: 109.0
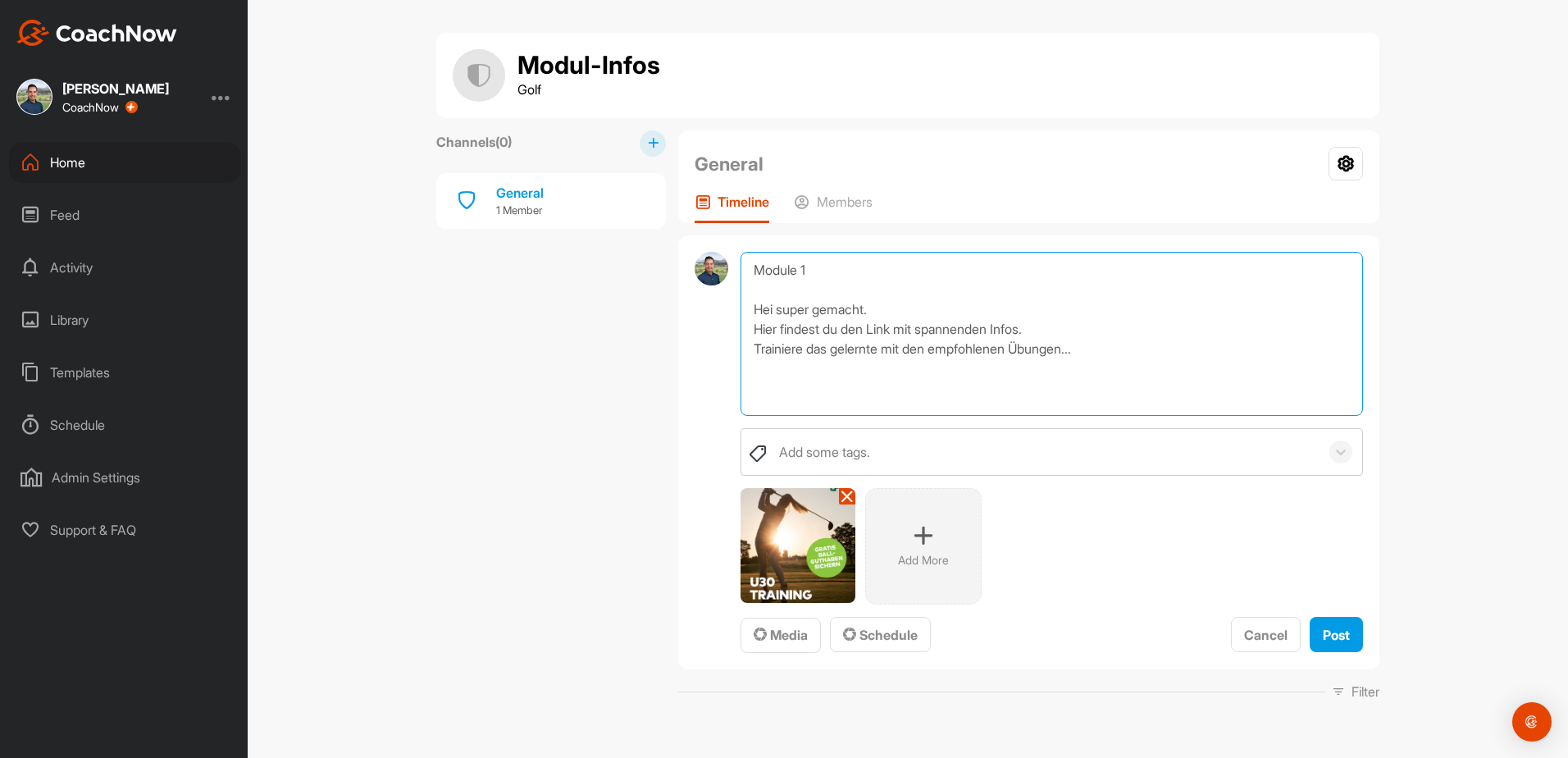
click at [711, 266] on div "Module 1 Hei super gemacht. Hier findest du den Link mit spannenden Infos. Trai…" at bounding box center [1029, 452] width 701 height 434
click at [858, 342] on textarea "Module 1 Hei super gemacht. Hier findest du den Link mit spannenden Infos. Trai…" at bounding box center [1051, 333] width 623 height 164
drag, startPoint x: 1104, startPoint y: 351, endPoint x: 727, endPoint y: 263, distance: 387.1
click at [727, 263] on div "Module 1 Hei super gemacht. Hier findest du den Link mit spannenden Infos. Trai…" at bounding box center [1029, 452] width 701 height 434
click at [1071, 344] on textarea "Module 1 Hei super gemacht. Hier findest du den Link mit spannenden Infos. Trai…" at bounding box center [1051, 333] width 623 height 164
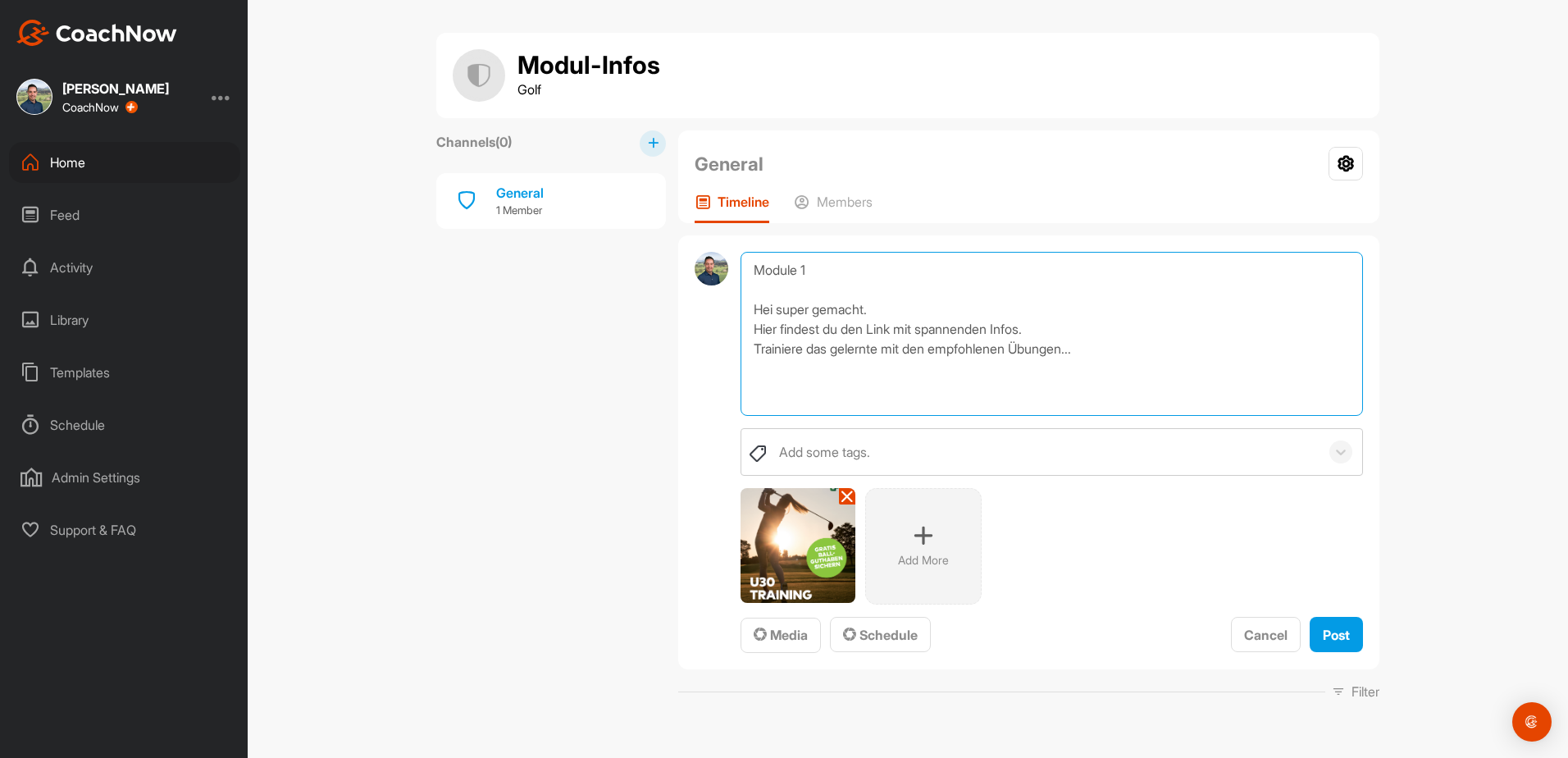
click at [1102, 350] on textarea "Module 1 Hei super gemacht. Hier findest du den Link mit spannenden Infos. Trai…" at bounding box center [1051, 333] width 623 height 164
click at [883, 381] on textarea "Module 1 Hei super gemacht. Hier findest du den Link mit spannenden Infos. Trai…" at bounding box center [1051, 333] width 623 height 164
drag, startPoint x: 870, startPoint y: 368, endPoint x: 741, endPoint y: 363, distance: 129.1
click at [741, 363] on textarea "Module 1 Hei super gemacht. Hier findest du den Link mit spannenden Infos. Trai…" at bounding box center [1051, 333] width 623 height 164
type textarea "Module 1 Hei super gemacht. Hier findest du den Link mit spannenden Infos. Trai…"
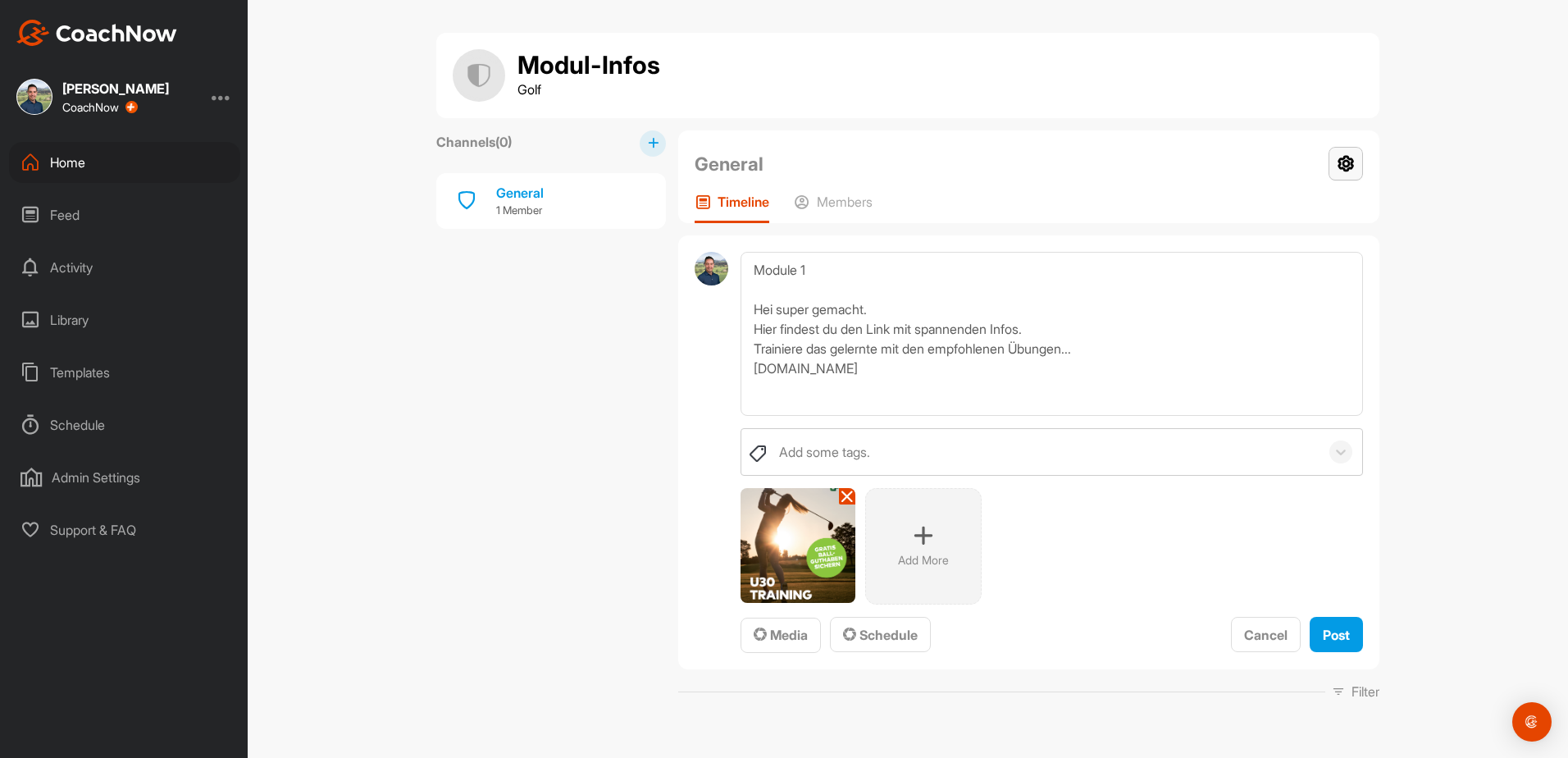
click at [1352, 165] on icon at bounding box center [1345, 164] width 34 height 34
click at [890, 379] on textarea "Module 1 Hei super gemacht. Hier findest du den Link mit spannenden Infos. Trai…" at bounding box center [1051, 333] width 623 height 164
drag, startPoint x: 878, startPoint y: 363, endPoint x: 729, endPoint y: 361, distance: 149.0
click at [729, 361] on div "Module 1 Hei super gemacht. Hier findest du den Link mit spannenden Infos. Trai…" at bounding box center [1029, 452] width 701 height 434
drag, startPoint x: 815, startPoint y: 363, endPoint x: 829, endPoint y: 317, distance: 48.1
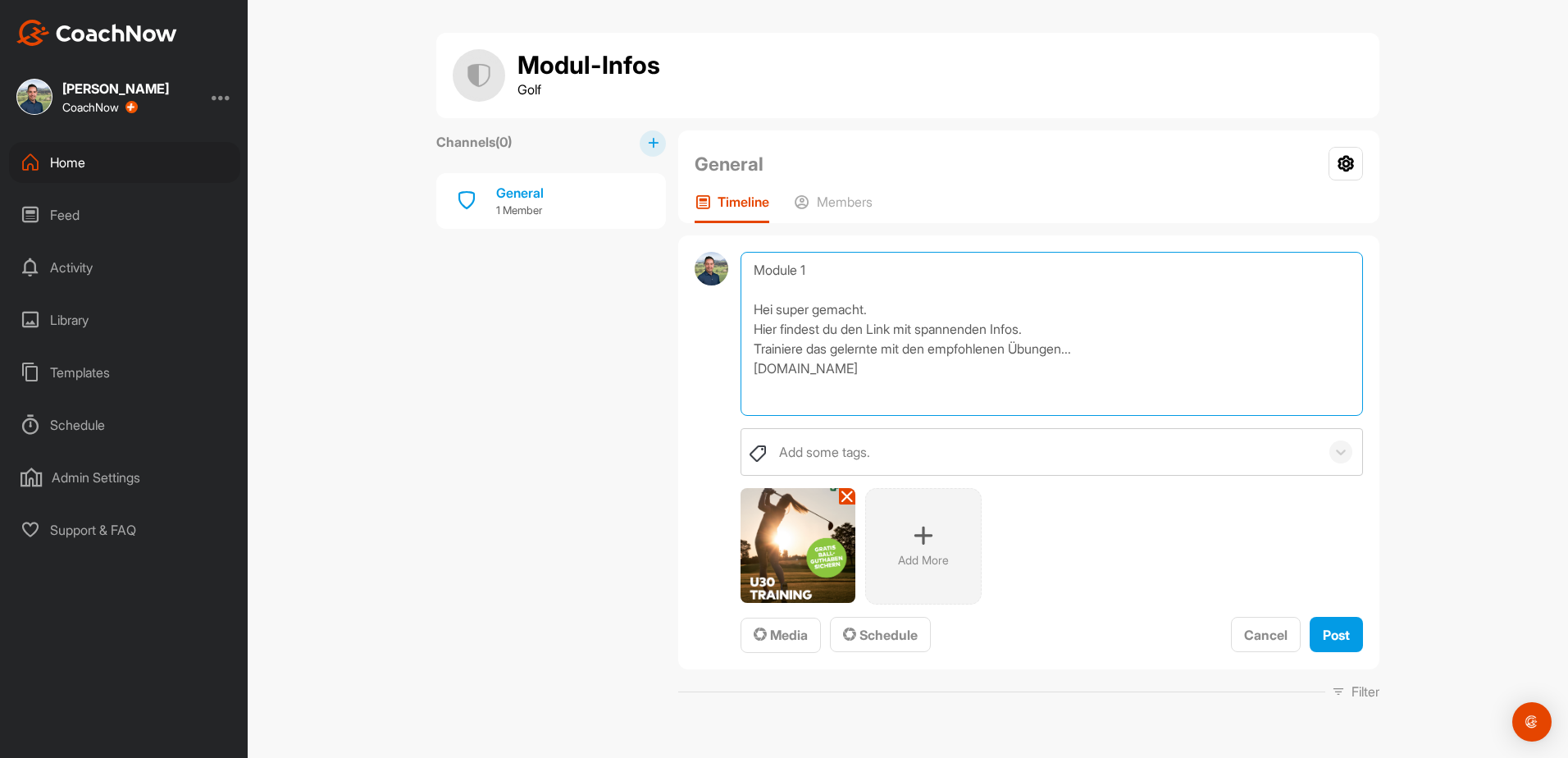
click at [827, 317] on textarea "Module 1 Hei super gemacht. Hier findest du den Link mit spannenden Infos. Trai…" at bounding box center [1051, 333] width 623 height 164
click at [1332, 452] on icon at bounding box center [1341, 452] width 17 height 17
click at [1326, 625] on div "Post" at bounding box center [1336, 635] width 27 height 19
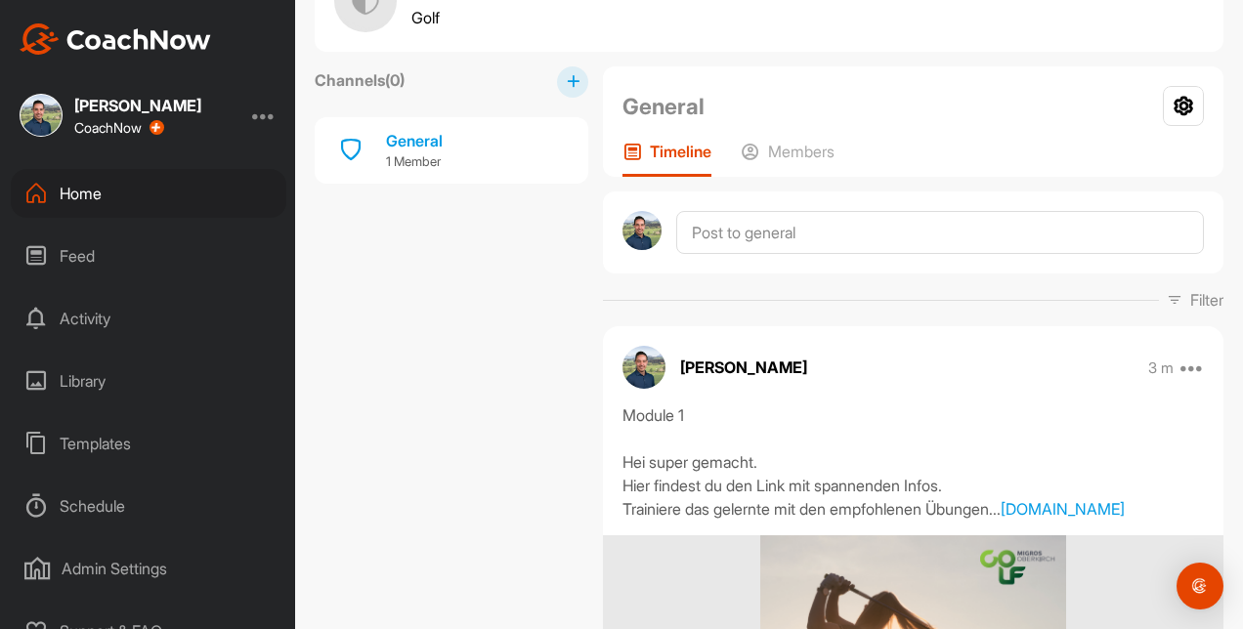
scroll to position [87, 0]
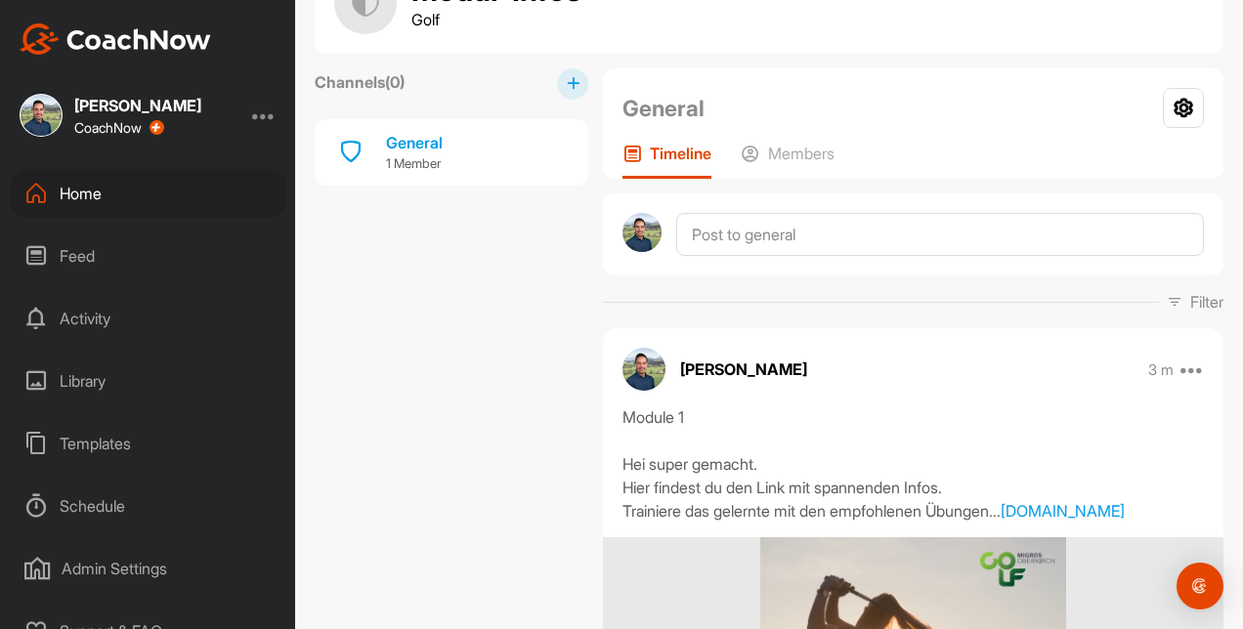
click at [68, 381] on div "Library" at bounding box center [149, 381] width 276 height 49
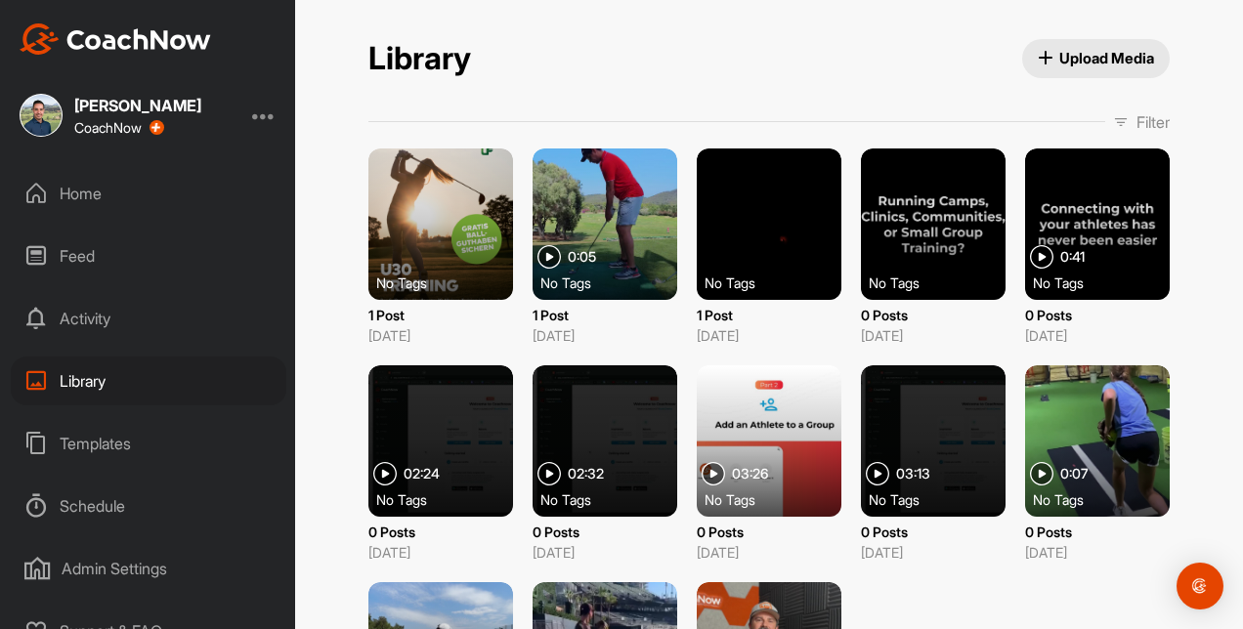
click at [1038, 67] on span "Upload Media" at bounding box center [1096, 58] width 117 height 21
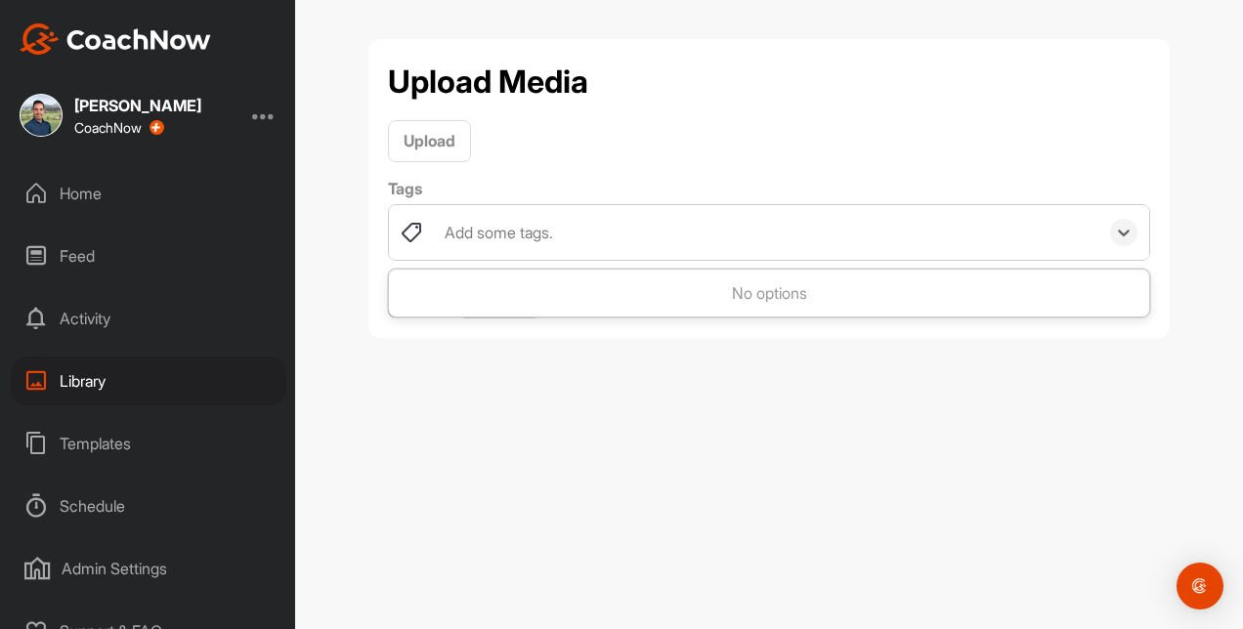
click at [1130, 244] on div at bounding box center [1123, 232] width 51 height 55
click at [76, 389] on div "Library" at bounding box center [149, 381] width 276 height 49
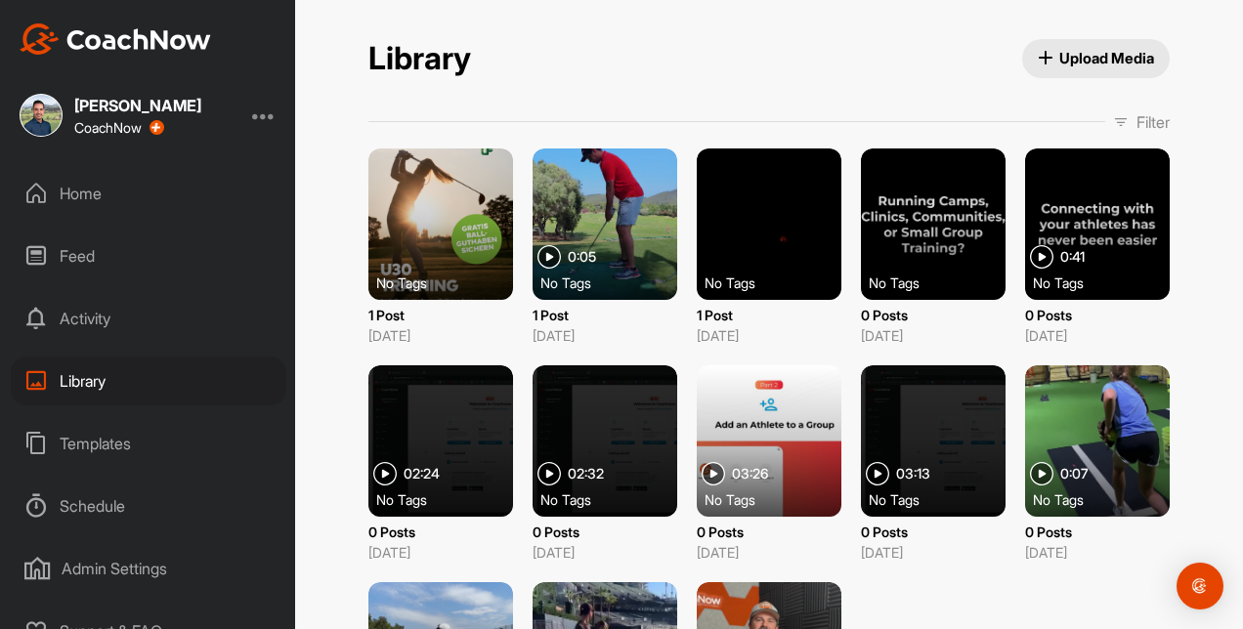
click at [75, 176] on div "Home" at bounding box center [149, 193] width 276 height 49
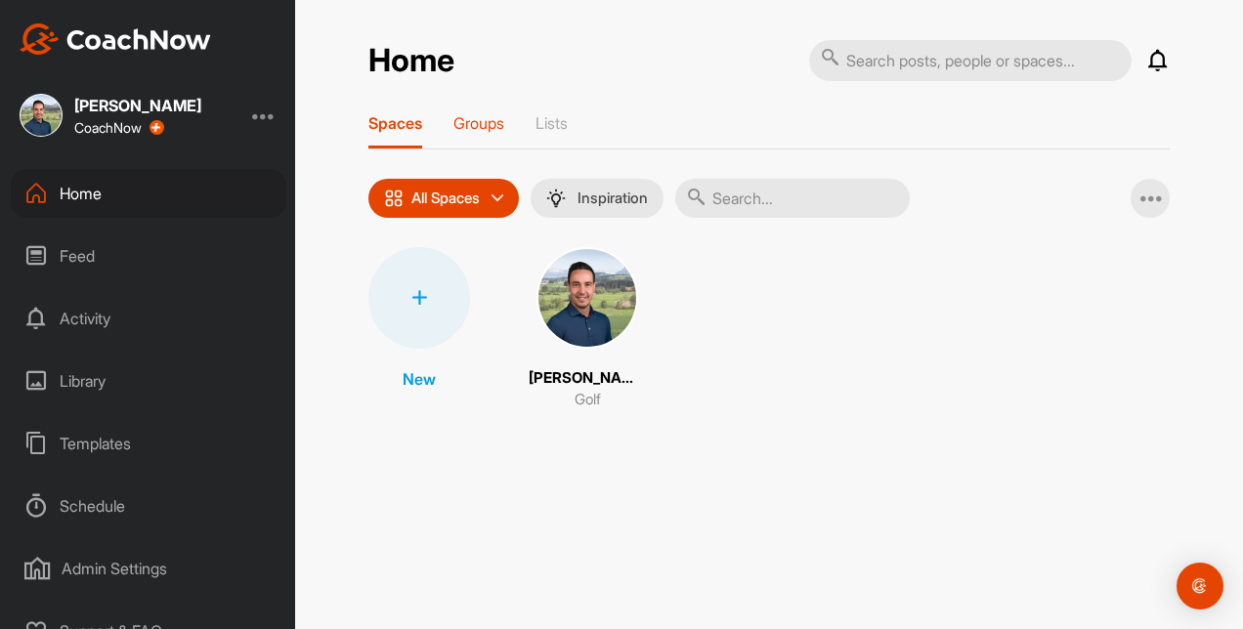
click at [467, 119] on p "Groups" at bounding box center [478, 123] width 51 height 20
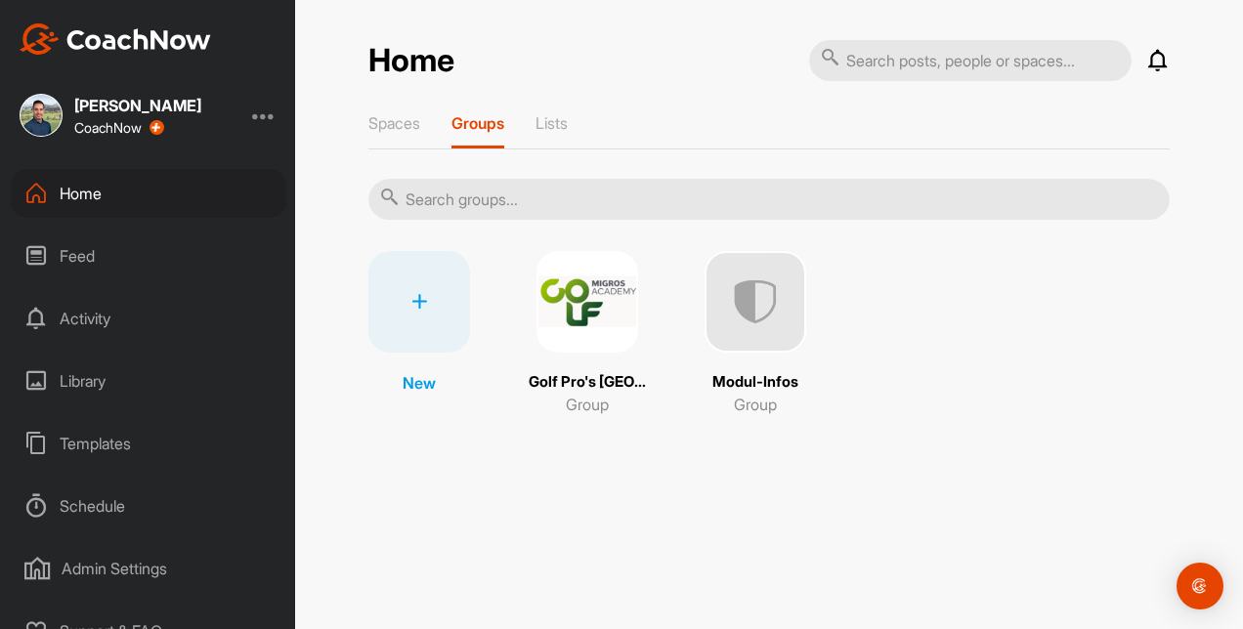
click at [580, 272] on img at bounding box center [588, 302] width 102 height 102
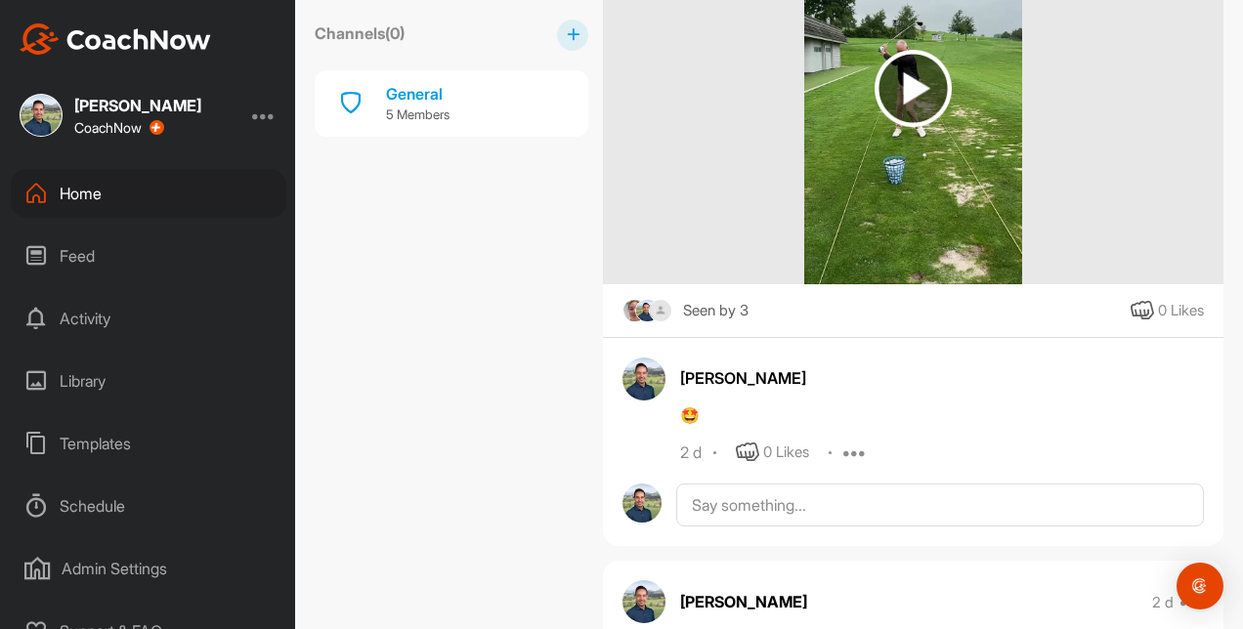
scroll to position [1298, 0]
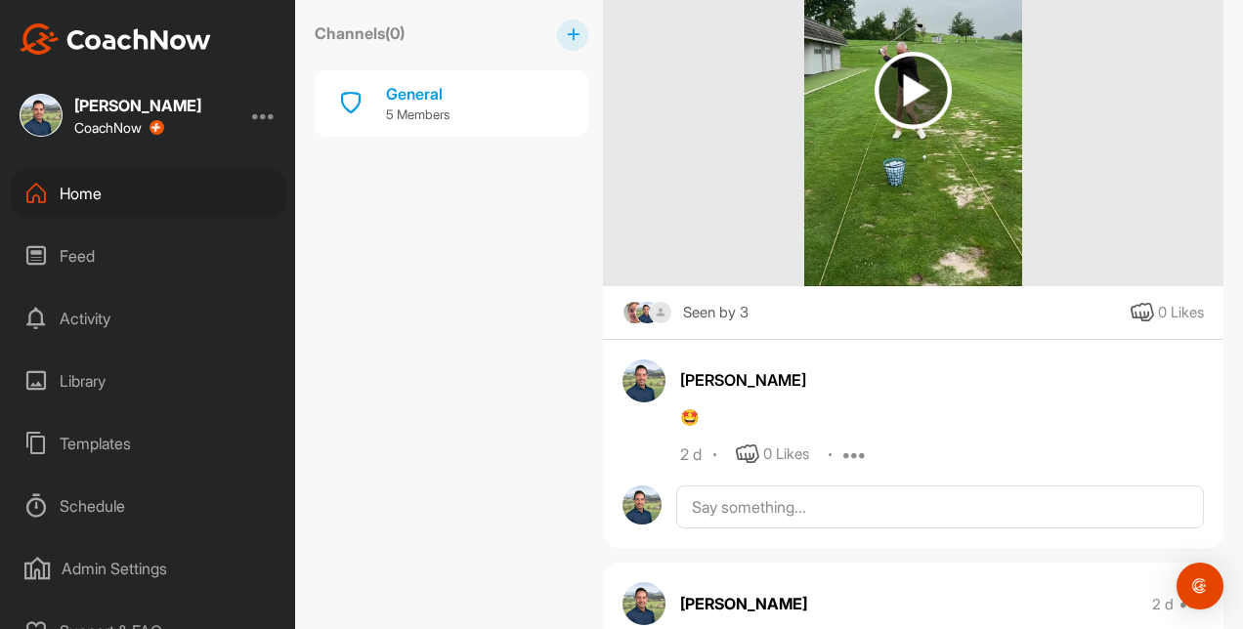
click at [93, 189] on div "Home" at bounding box center [149, 193] width 276 height 49
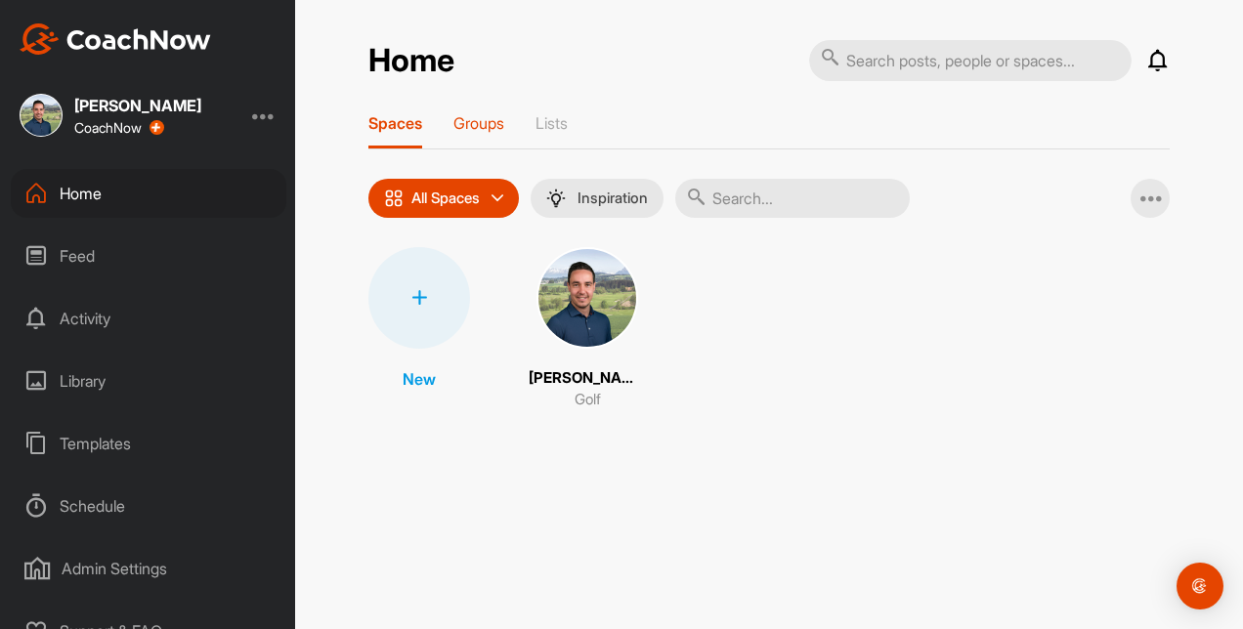
click at [489, 115] on p "Groups" at bounding box center [478, 123] width 51 height 20
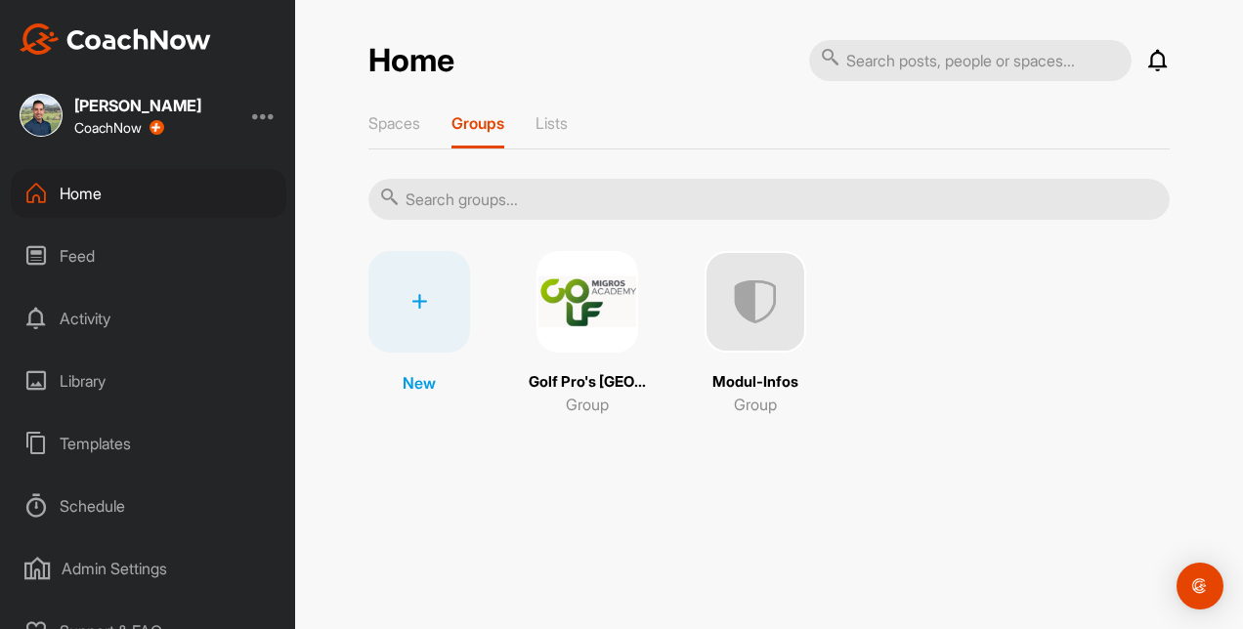
click at [77, 192] on div "Home" at bounding box center [149, 193] width 276 height 49
